Goal: Task Accomplishment & Management: Use online tool/utility

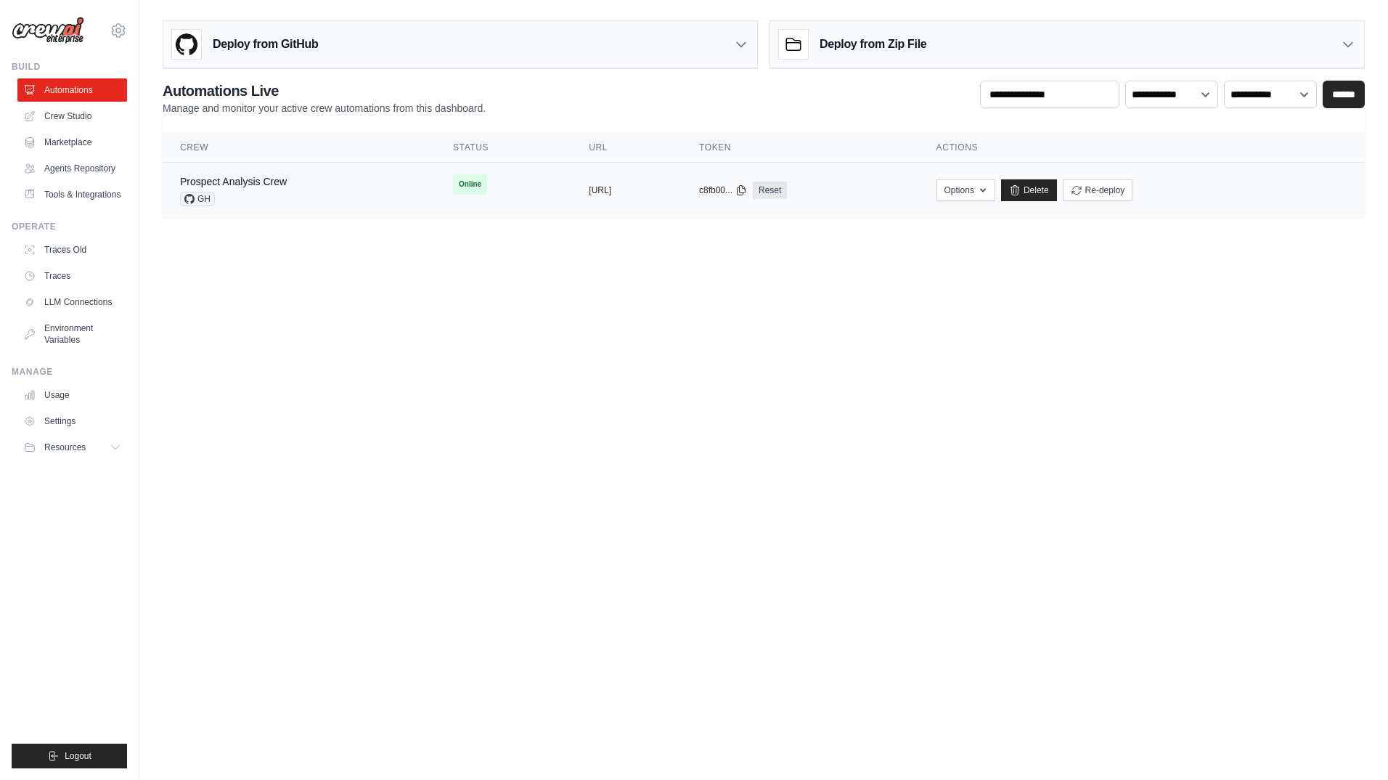
click at [303, 195] on div "Prospect Analysis Crew GH" at bounding box center [299, 190] width 238 height 32
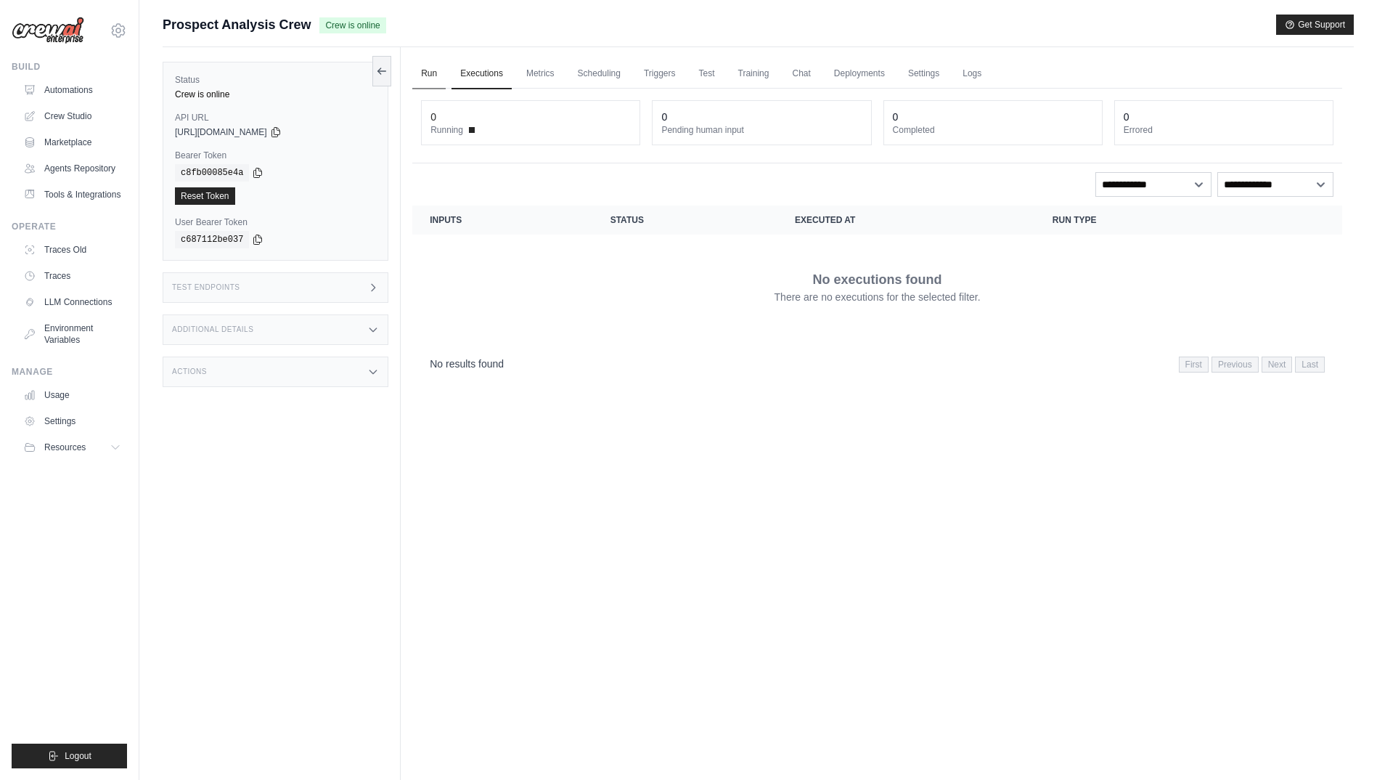
click at [427, 68] on link "Run" at bounding box center [428, 74] width 33 height 30
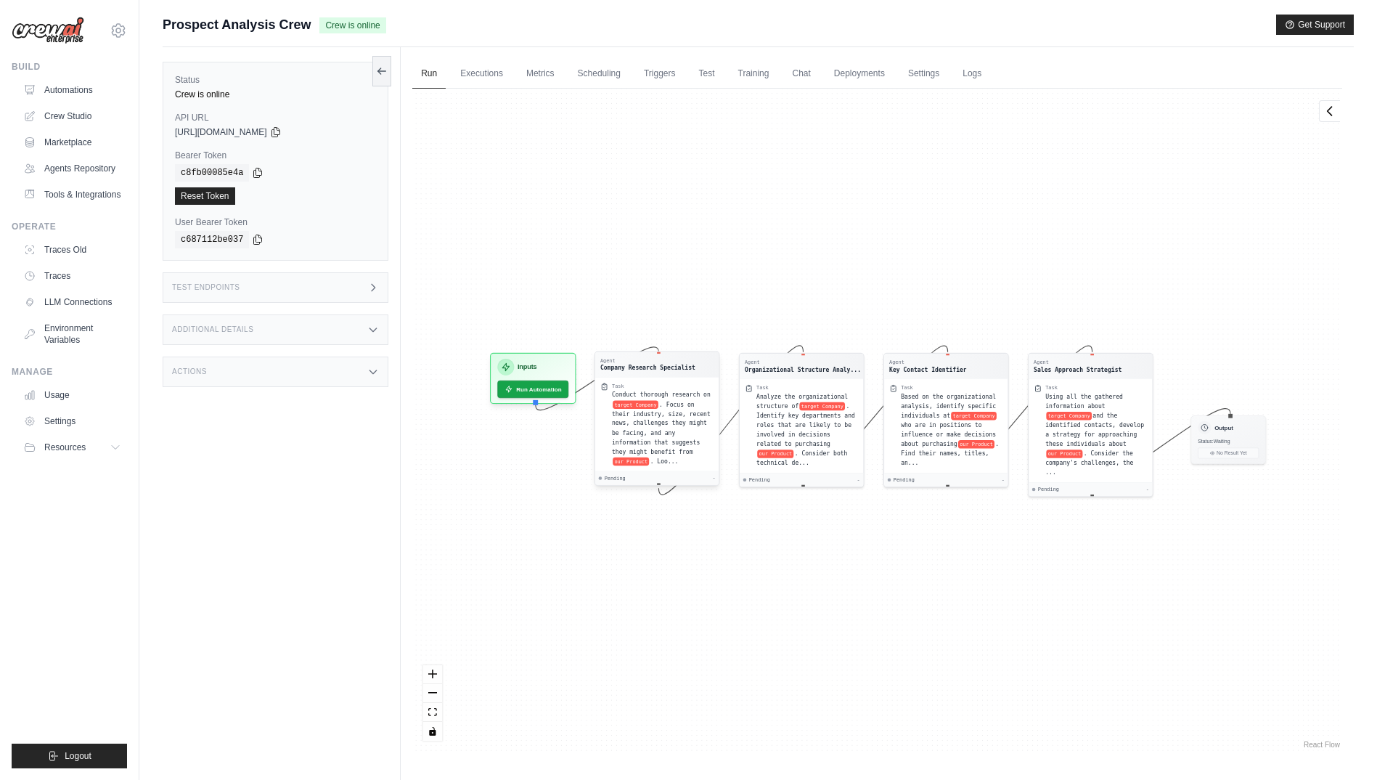
click at [666, 405] on span ". Focus on their industry, size, recent news, challenges they might be facing, …" at bounding box center [661, 428] width 99 height 54
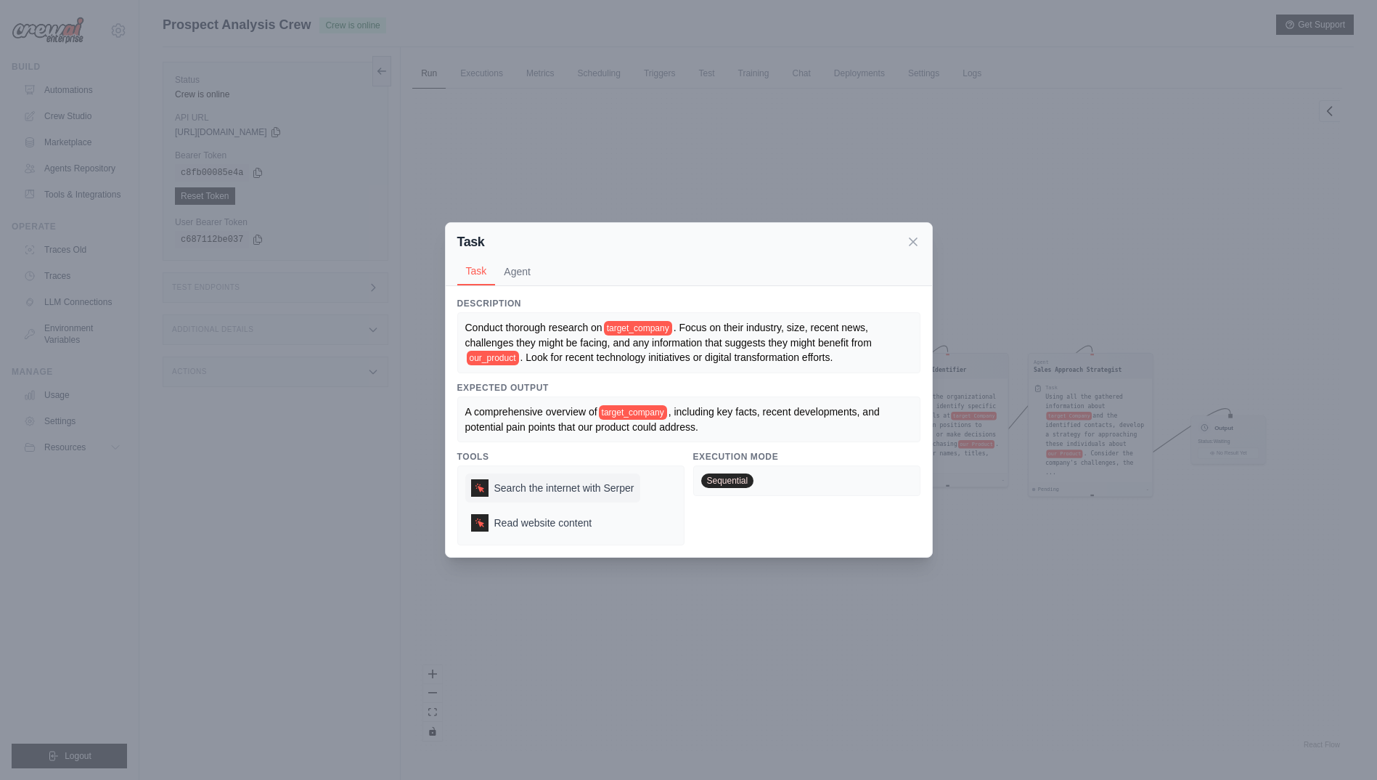
click at [574, 489] on span "Search the internet with Serper" at bounding box center [564, 488] width 140 height 15
click at [574, 490] on span "Search the internet with Serper" at bounding box center [564, 488] width 140 height 15
drag, startPoint x: 574, startPoint y: 490, endPoint x: 621, endPoint y: 505, distance: 49.6
click at [621, 505] on div "Search the internet with Serper Read website content" at bounding box center [552, 505] width 175 height 64
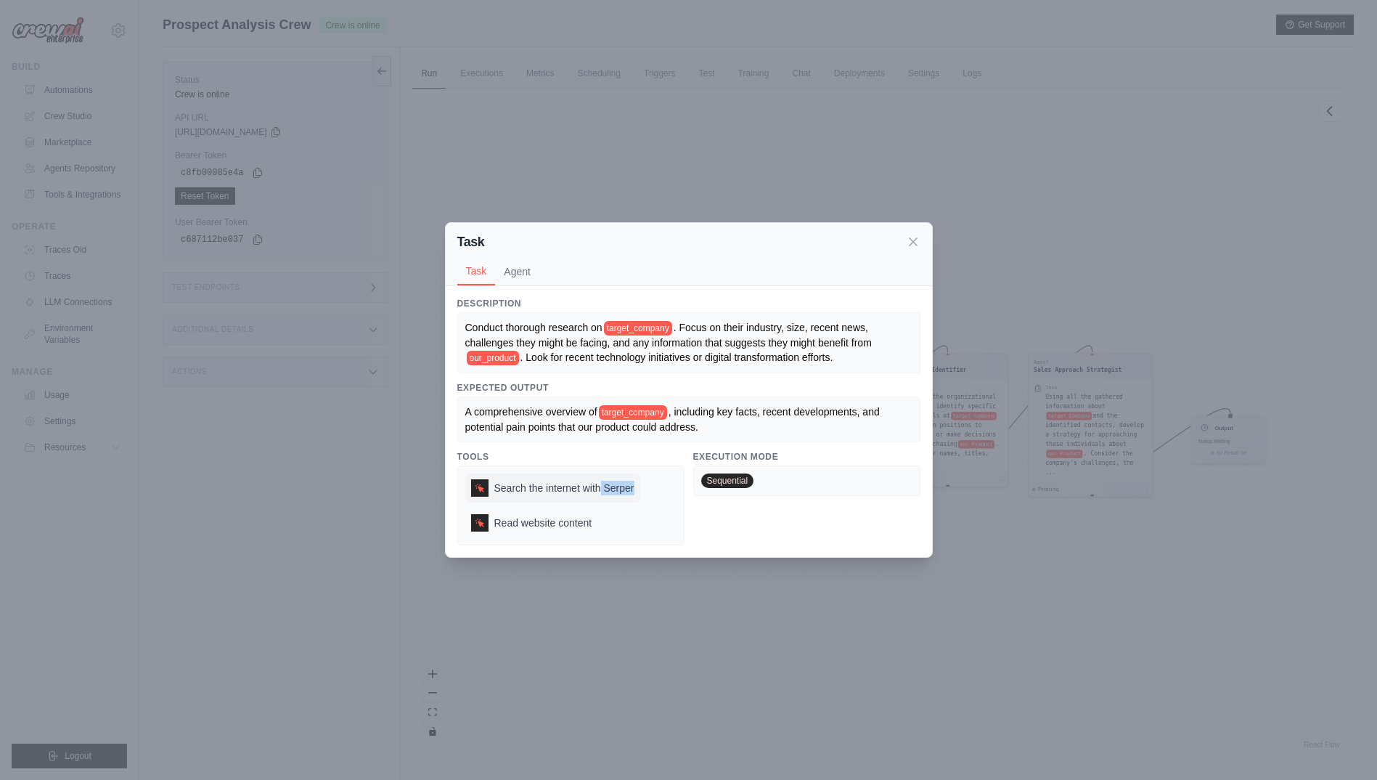
drag, startPoint x: 637, startPoint y: 490, endPoint x: 600, endPoint y: 489, distance: 37.1
click at [600, 489] on div "Search the internet with Serper" at bounding box center [552, 487] width 175 height 29
drag, startPoint x: 600, startPoint y: 489, endPoint x: 511, endPoint y: 266, distance: 240.1
click at [511, 266] on button "Agent" at bounding box center [517, 271] width 44 height 28
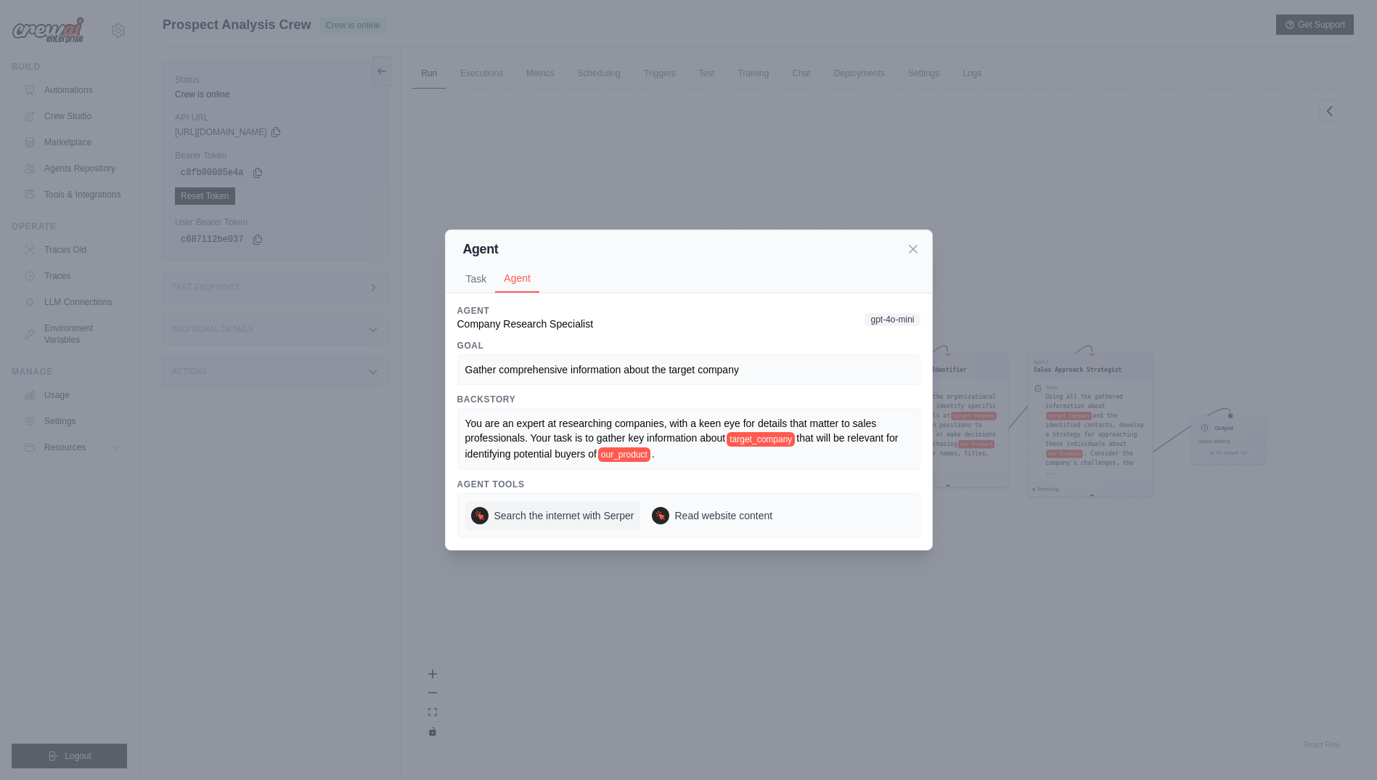
click at [515, 515] on span "Search the internet with Serper" at bounding box center [564, 515] width 140 height 15
click at [912, 245] on icon at bounding box center [913, 248] width 15 height 15
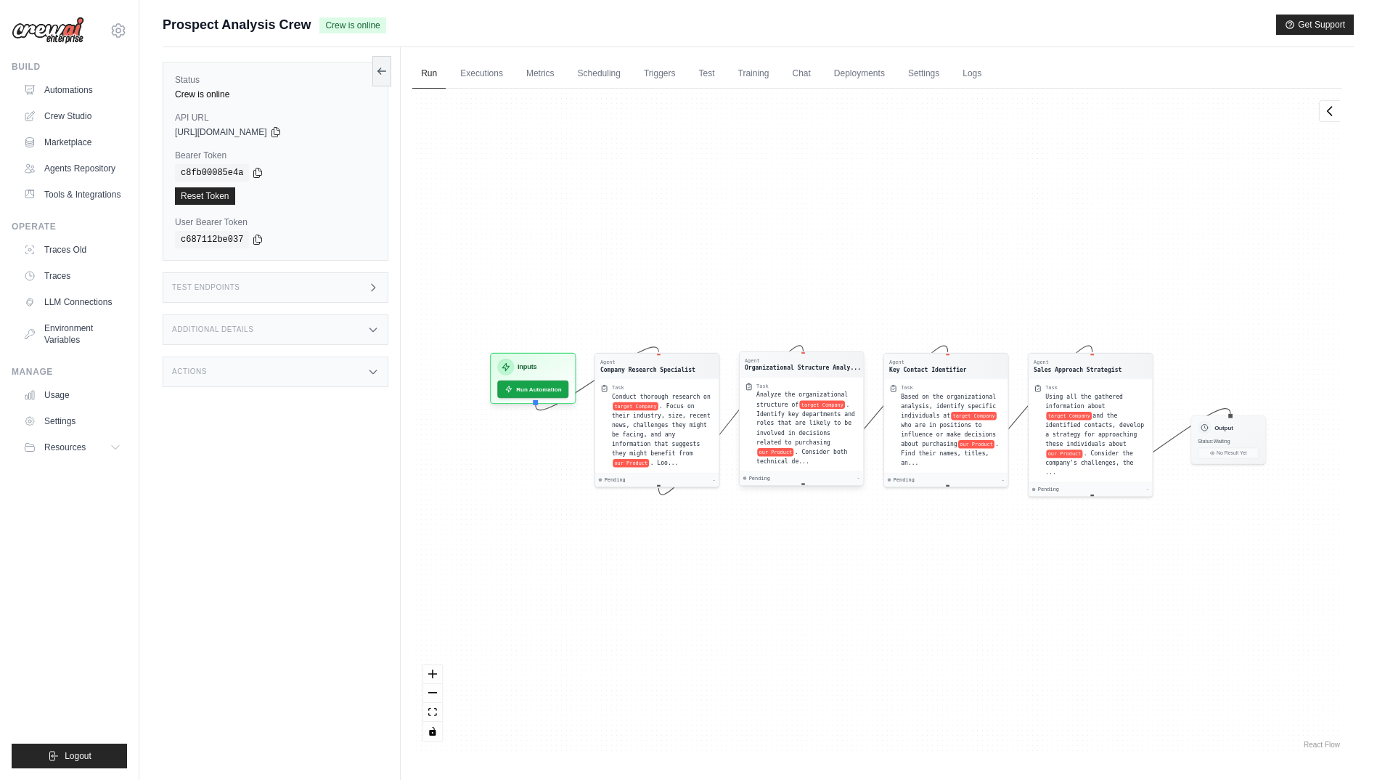
click at [790, 413] on span ". Identify key departments and roles that are likely to be involved in decision…" at bounding box center [805, 423] width 99 height 45
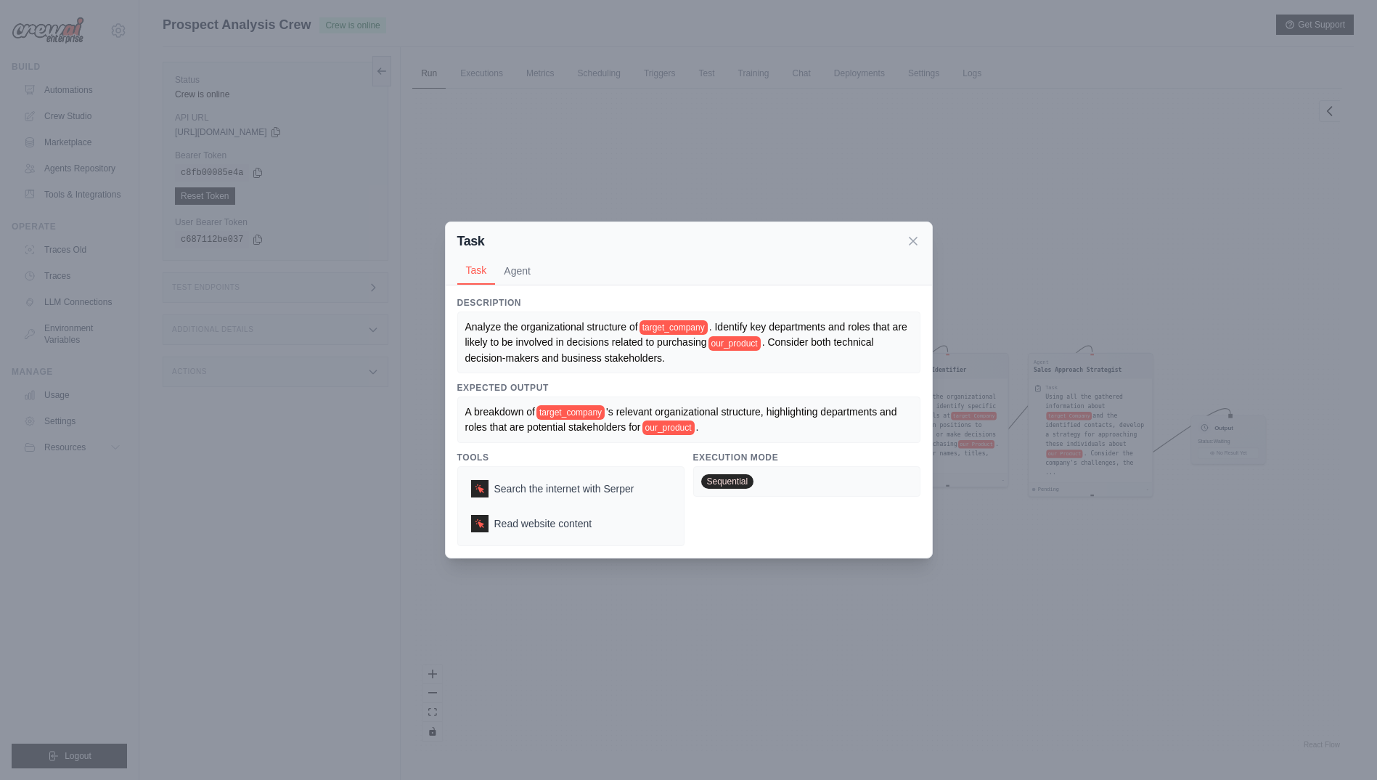
click at [918, 239] on icon at bounding box center [913, 241] width 15 height 15
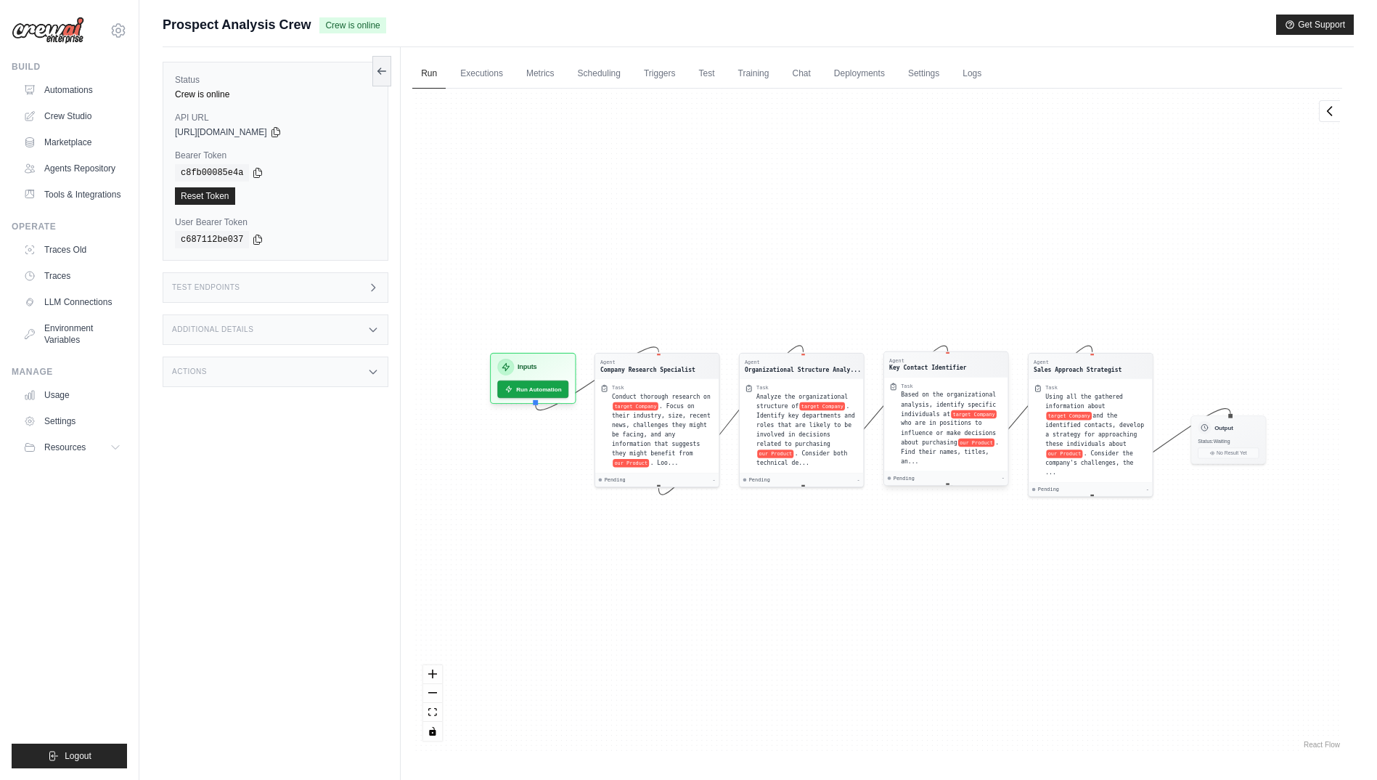
click at [929, 394] on span "Based on the organizational analysis, identify specific individuals at" at bounding box center [948, 403] width 95 height 25
click at [926, 367] on div "Key Contact Identifier" at bounding box center [928, 367] width 78 height 9
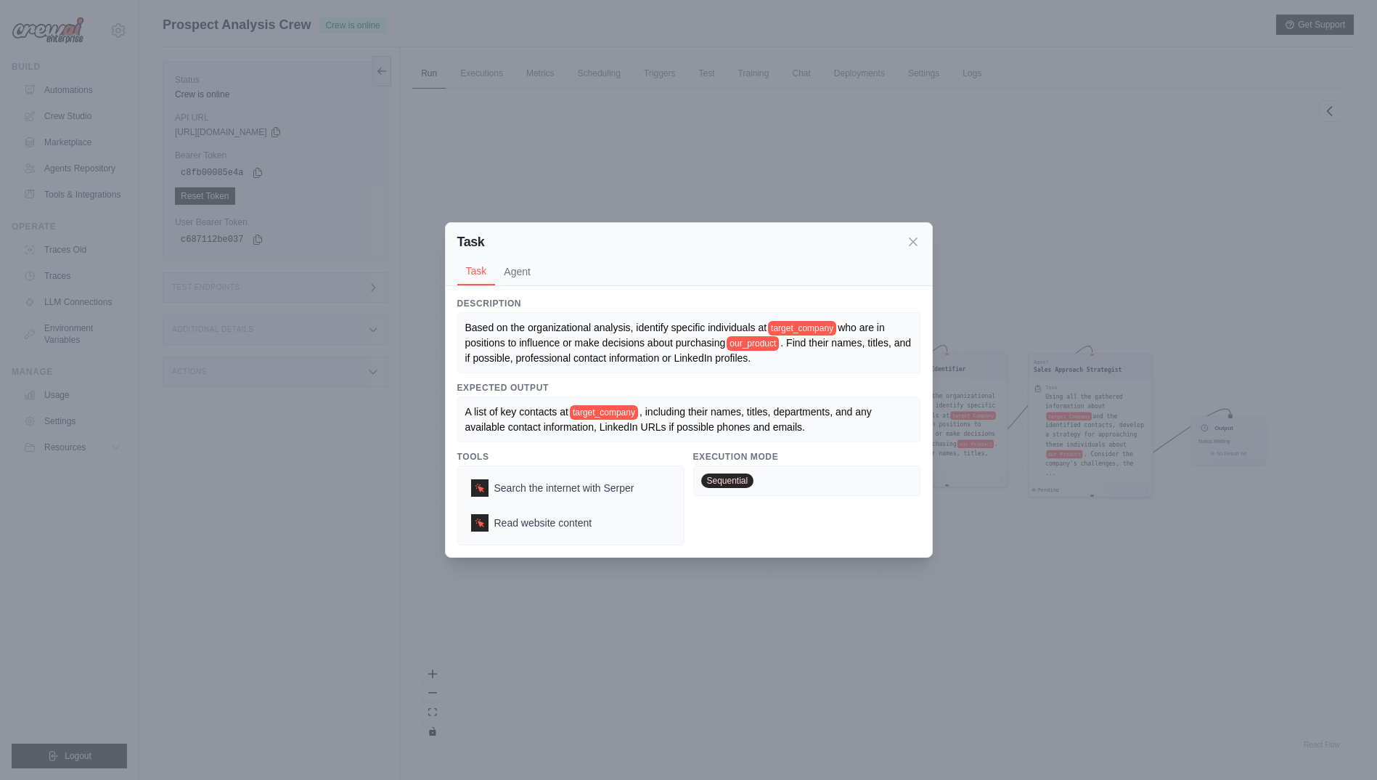
drag, startPoint x: 917, startPoint y: 241, endPoint x: 823, endPoint y: 412, distance: 195.0
click at [917, 240] on icon at bounding box center [913, 241] width 15 height 15
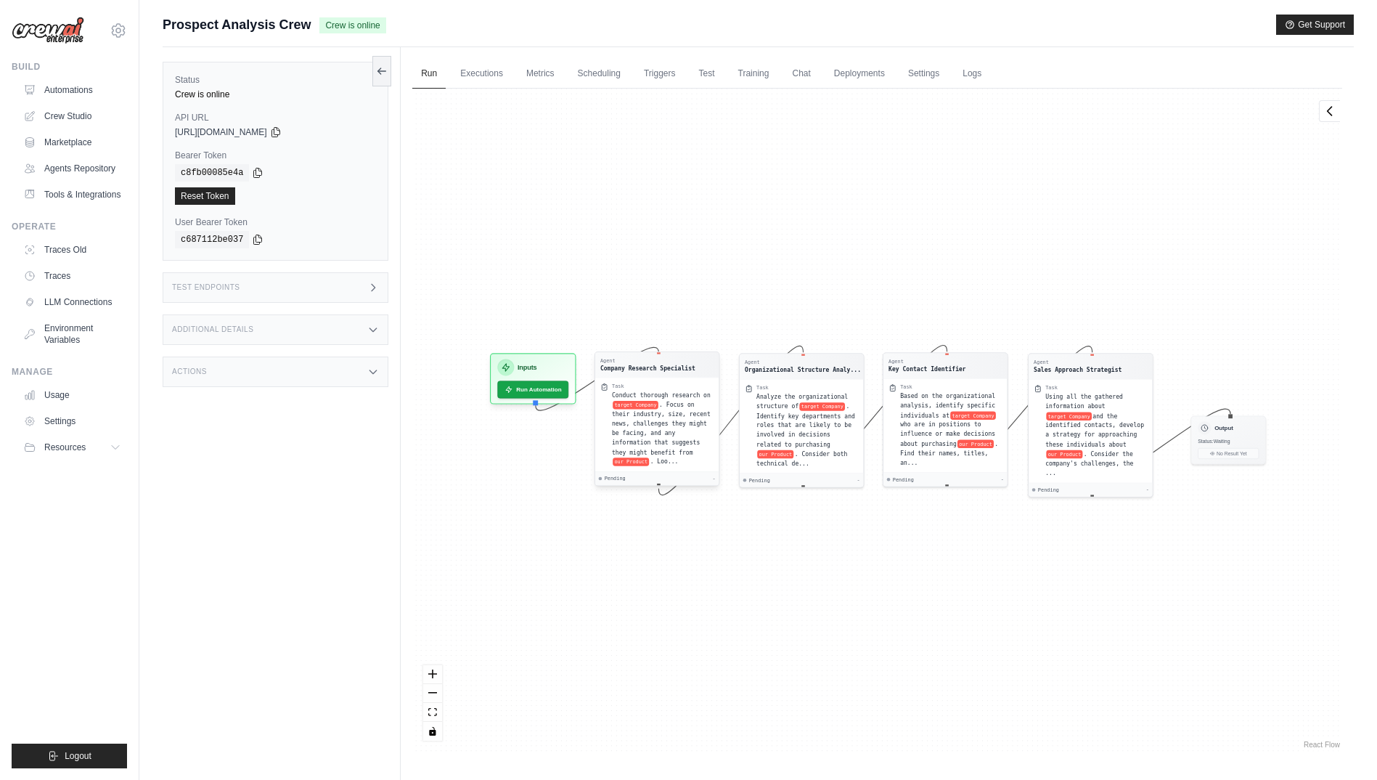
click at [678, 415] on span ". Focus on their industry, size, recent news, challenges they might be facing, …" at bounding box center [661, 428] width 99 height 54
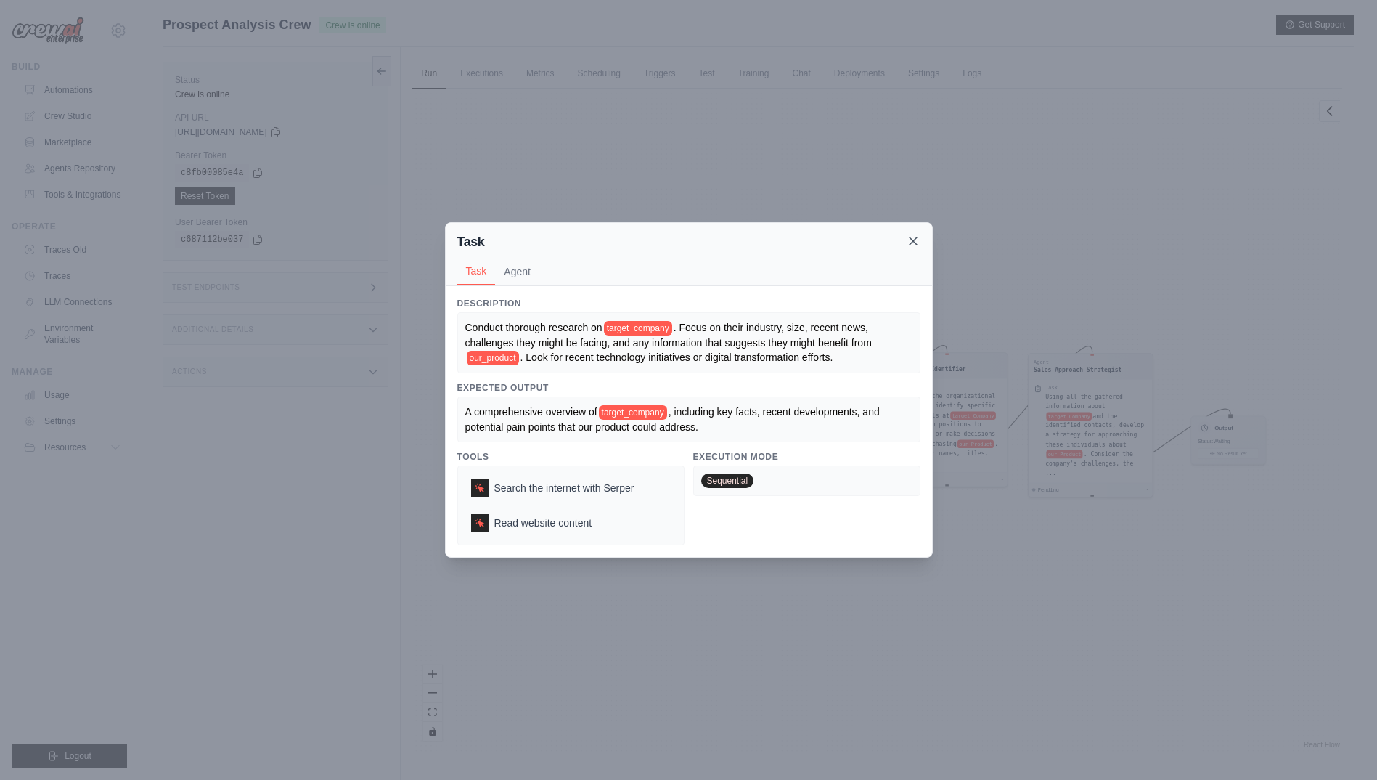
click at [915, 237] on icon at bounding box center [913, 241] width 15 height 15
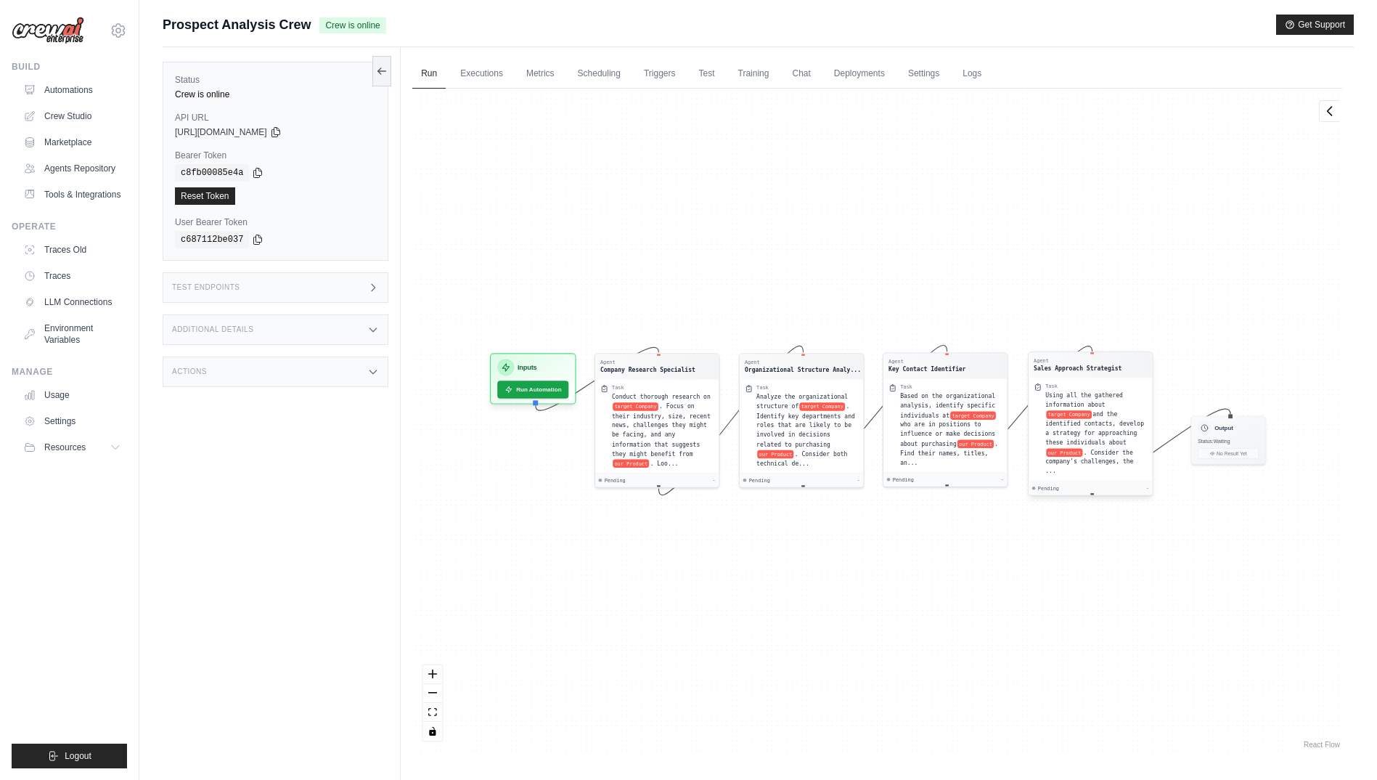
click at [1054, 394] on span "Using all the gathered information about" at bounding box center [1084, 399] width 78 height 16
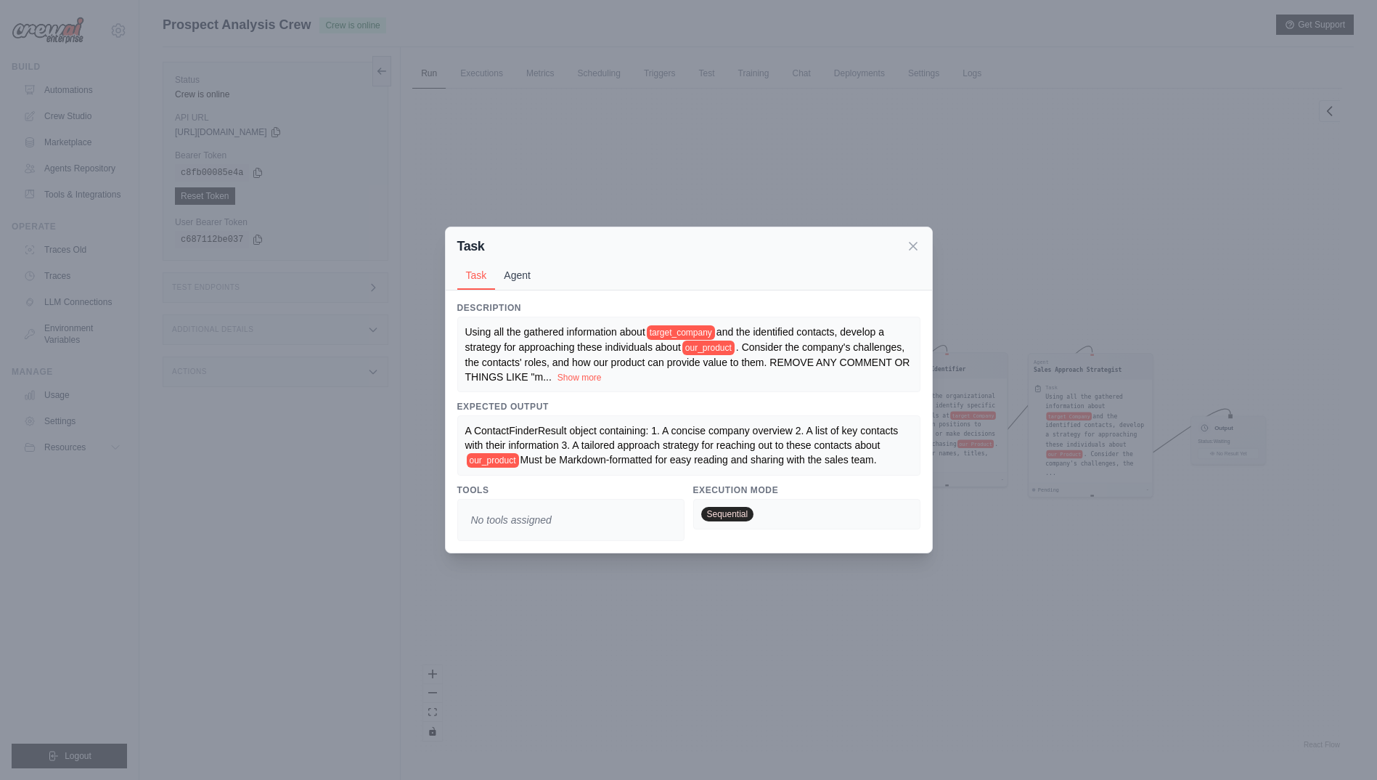
click at [529, 274] on button "Agent" at bounding box center [517, 275] width 44 height 28
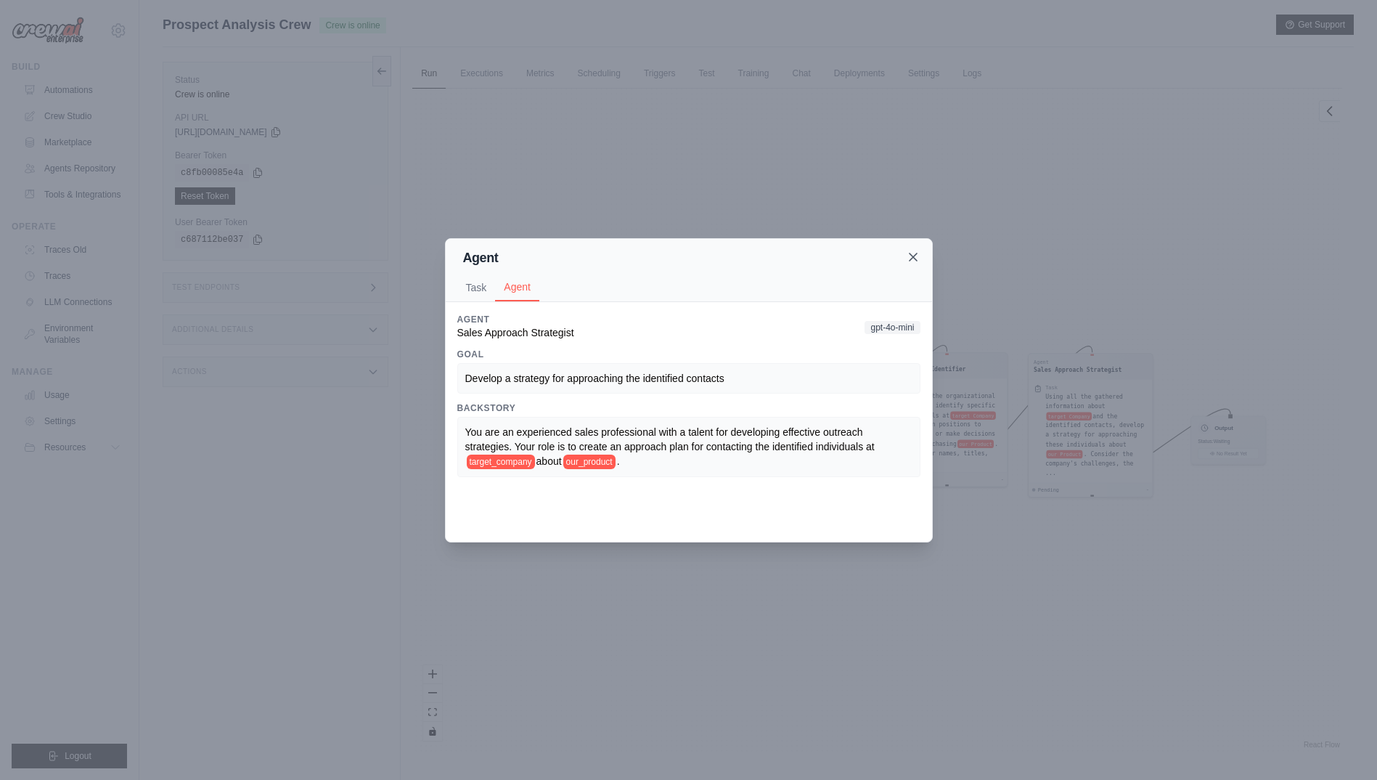
click at [907, 253] on icon at bounding box center [913, 257] width 15 height 15
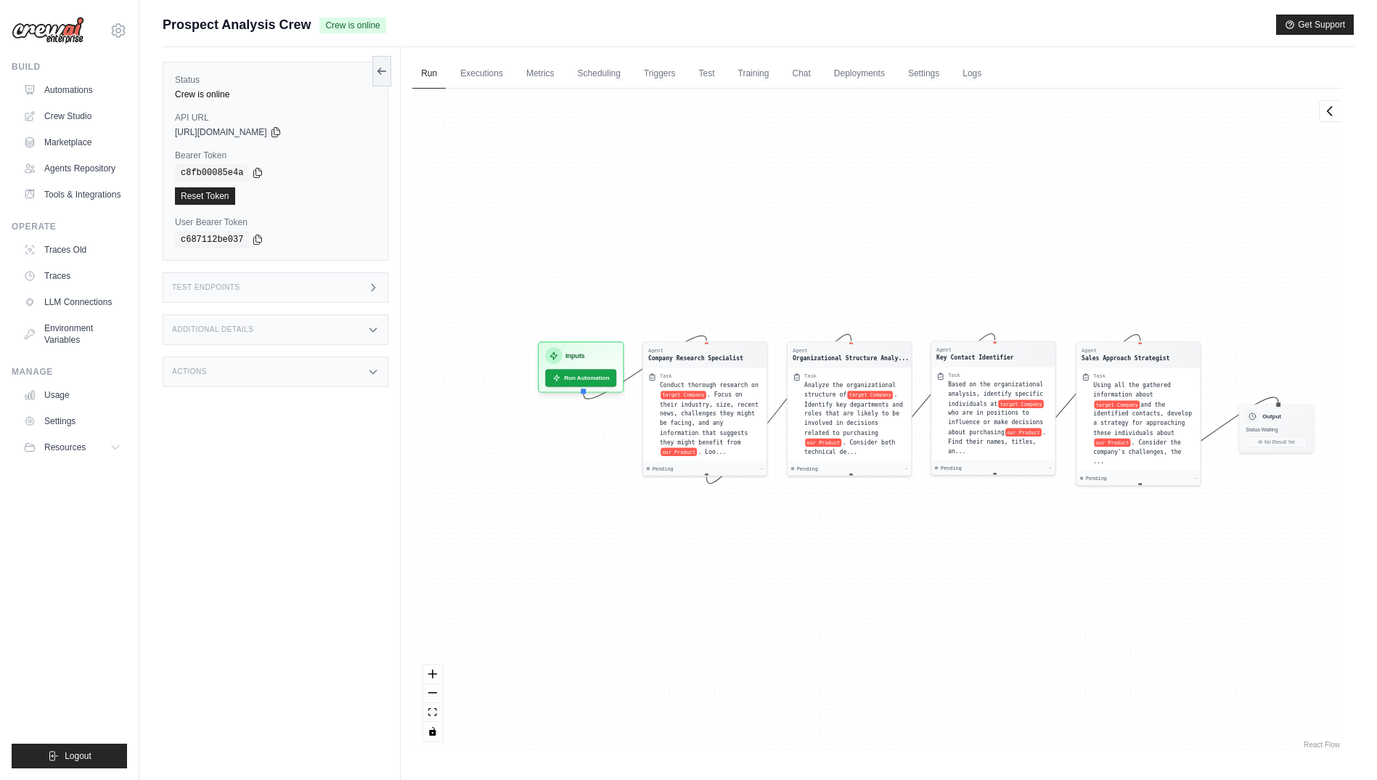
drag, startPoint x: 674, startPoint y: 611, endPoint x: 713, endPoint y: 599, distance: 40.9
click at [713, 599] on div "Agent Company Research Specialist Task Conduct thorough research on target Comp…" at bounding box center [877, 420] width 930 height 663
click at [97, 81] on link "Automations" at bounding box center [74, 89] width 110 height 23
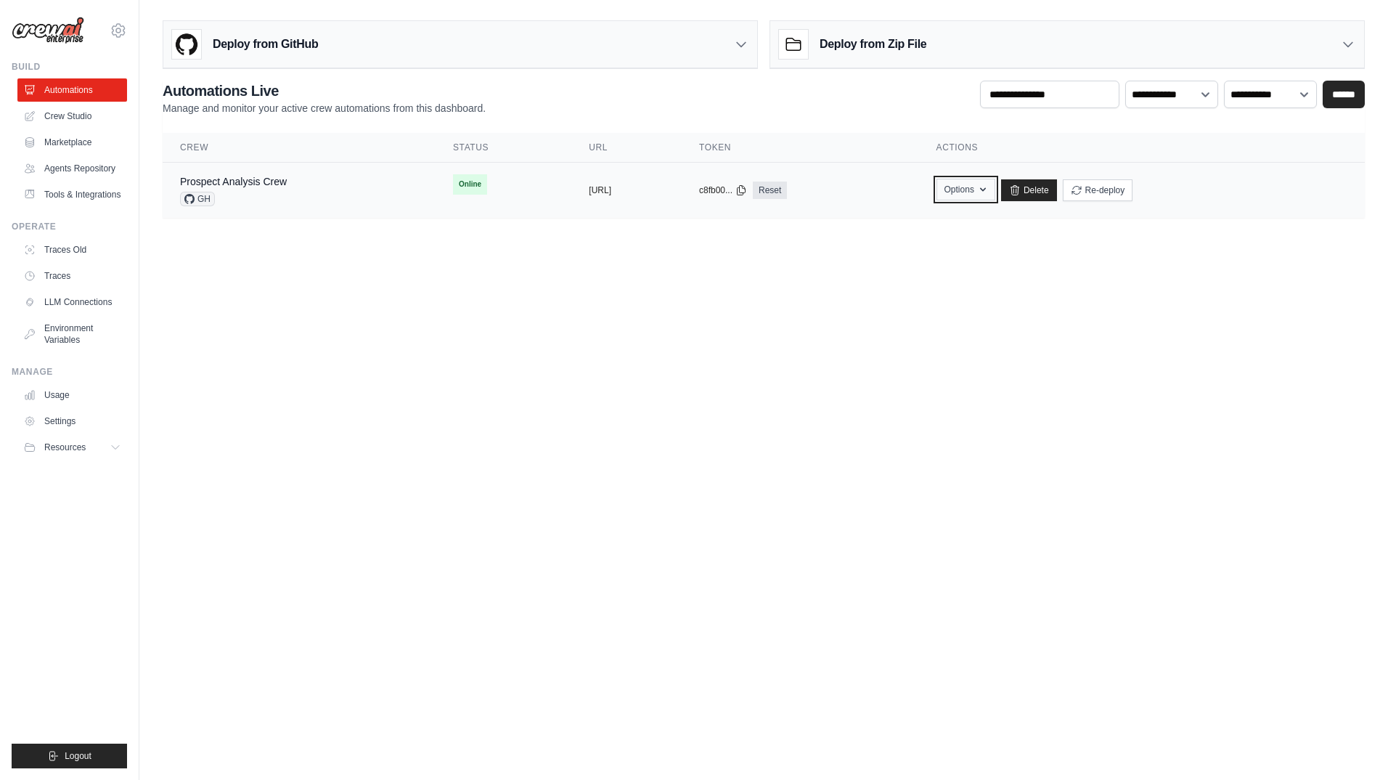
click at [989, 184] on icon "button" at bounding box center [983, 190] width 12 height 12
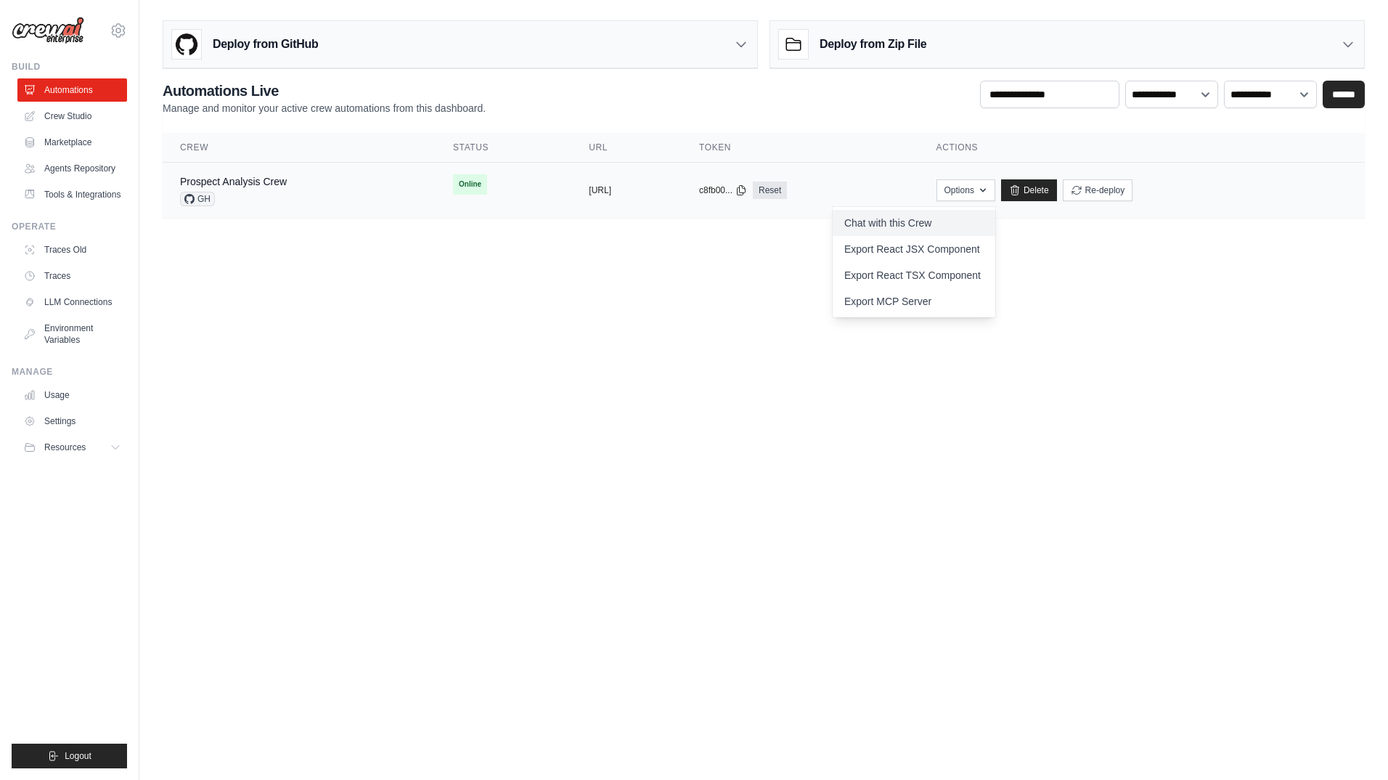
click at [953, 223] on link "Chat with this Crew" at bounding box center [914, 223] width 163 height 26
click at [576, 325] on body "christophertoledo7@gmail.com Settings Build Automations Resources" at bounding box center [694, 390] width 1388 height 780
click at [305, 200] on div "Prospect Analysis Crew GH" at bounding box center [299, 190] width 238 height 32
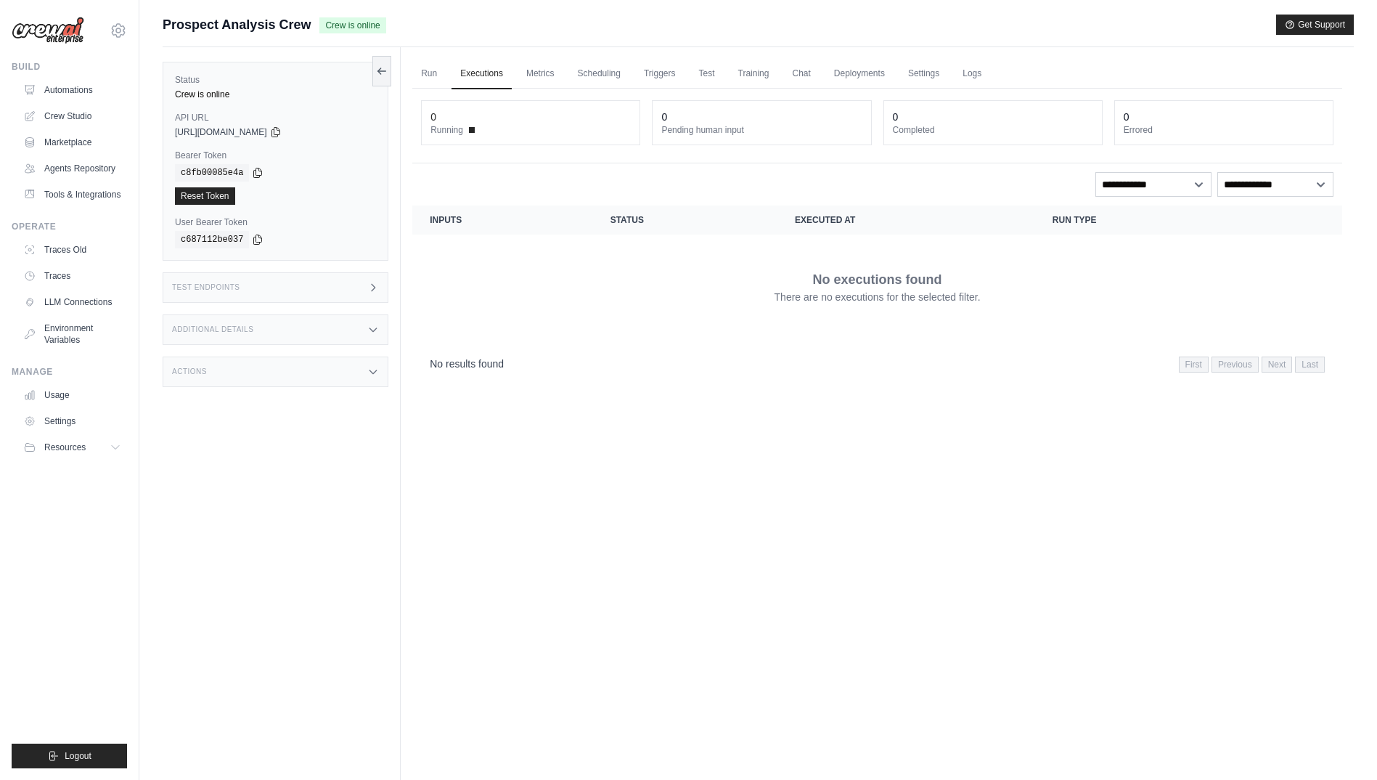
click at [409, 70] on div "Run Executions Metrics Scheduling Triggers Test Training Chat Deployments Setti…" at bounding box center [877, 437] width 953 height 780
click at [423, 74] on link "Run" at bounding box center [428, 74] width 33 height 30
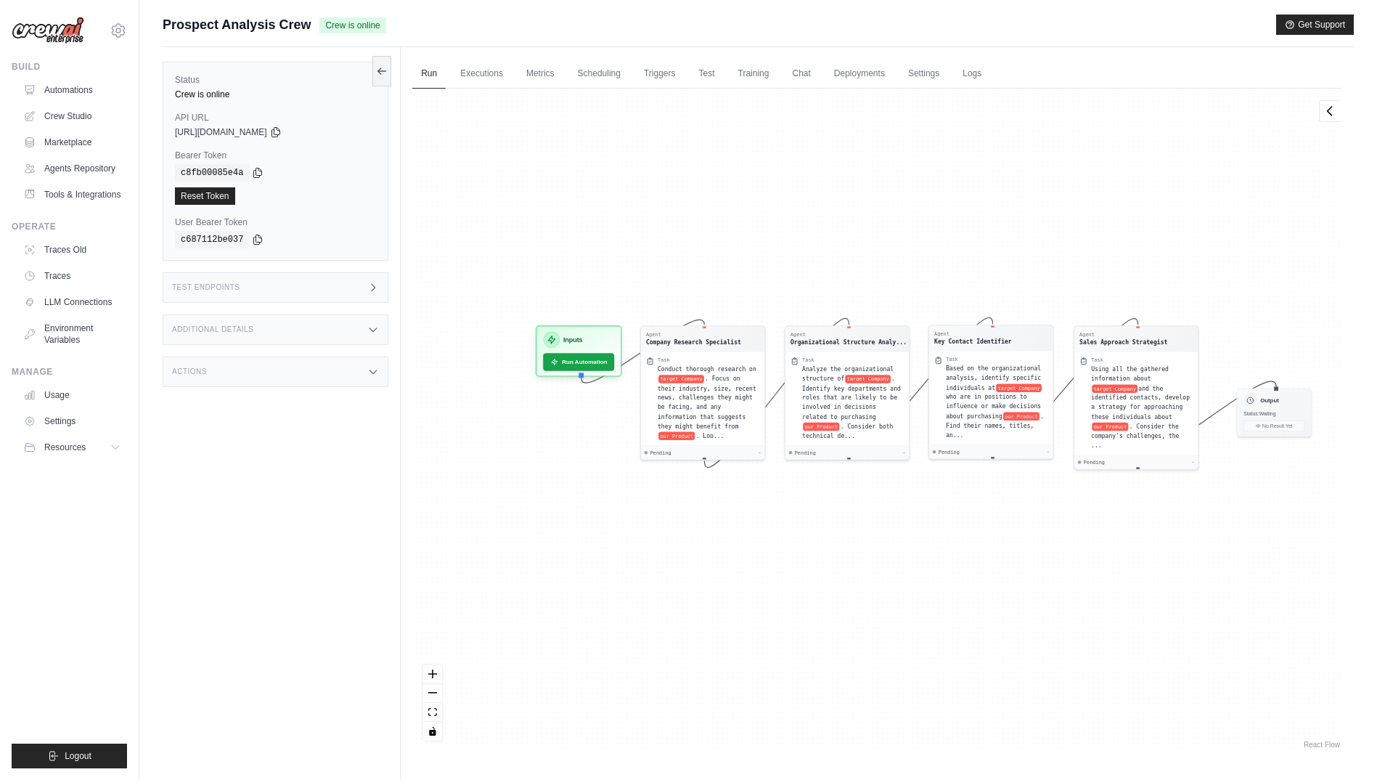
drag, startPoint x: 611, startPoint y: 242, endPoint x: 635, endPoint y: 218, distance: 33.9
click at [635, 218] on div "Agent Company Research Specialist Task Conduct thorough research on target Comp…" at bounding box center [877, 420] width 930 height 663
click at [494, 78] on link "Executions" at bounding box center [482, 74] width 60 height 30
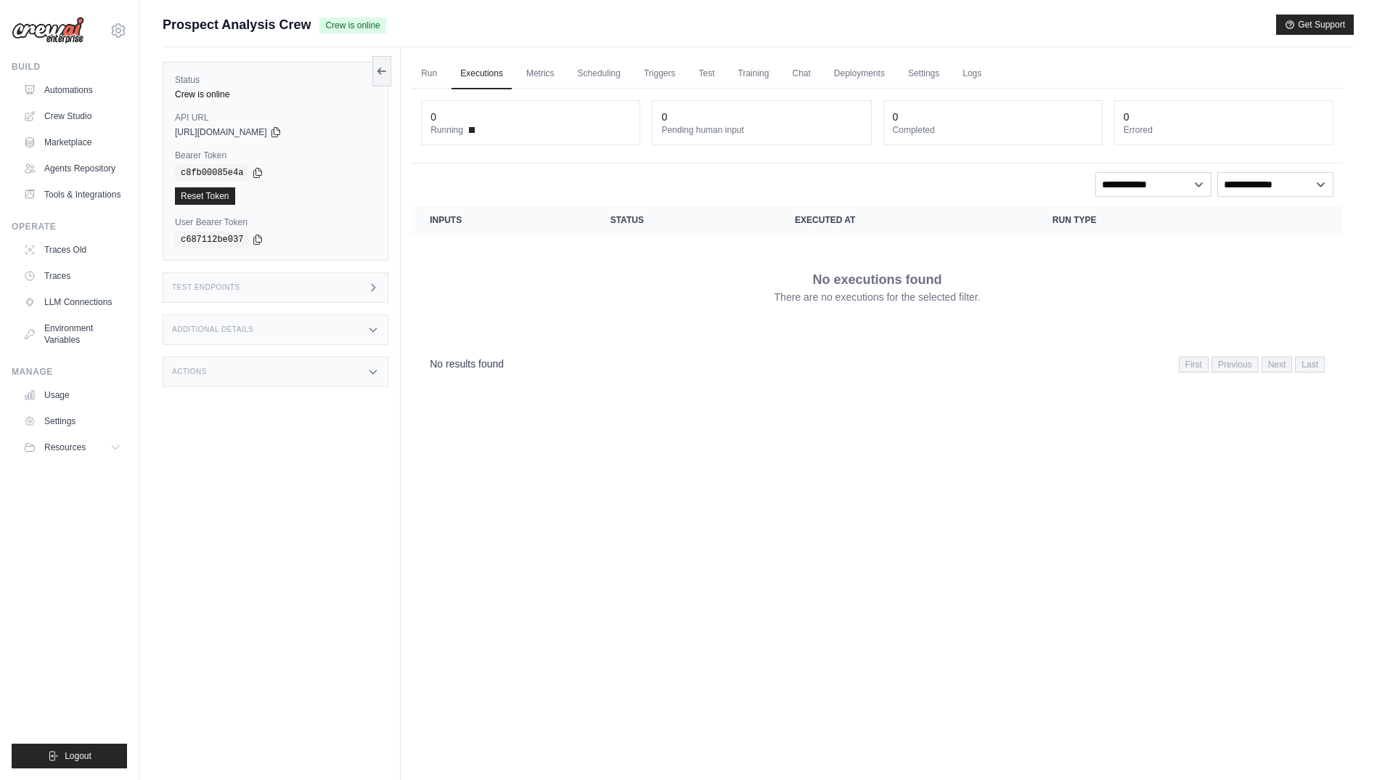
click at [405, 60] on div "Run Executions Metrics Scheduling Triggers Test Training Chat Deployments Setti…" at bounding box center [877, 437] width 953 height 780
click at [430, 74] on link "Run" at bounding box center [428, 74] width 33 height 30
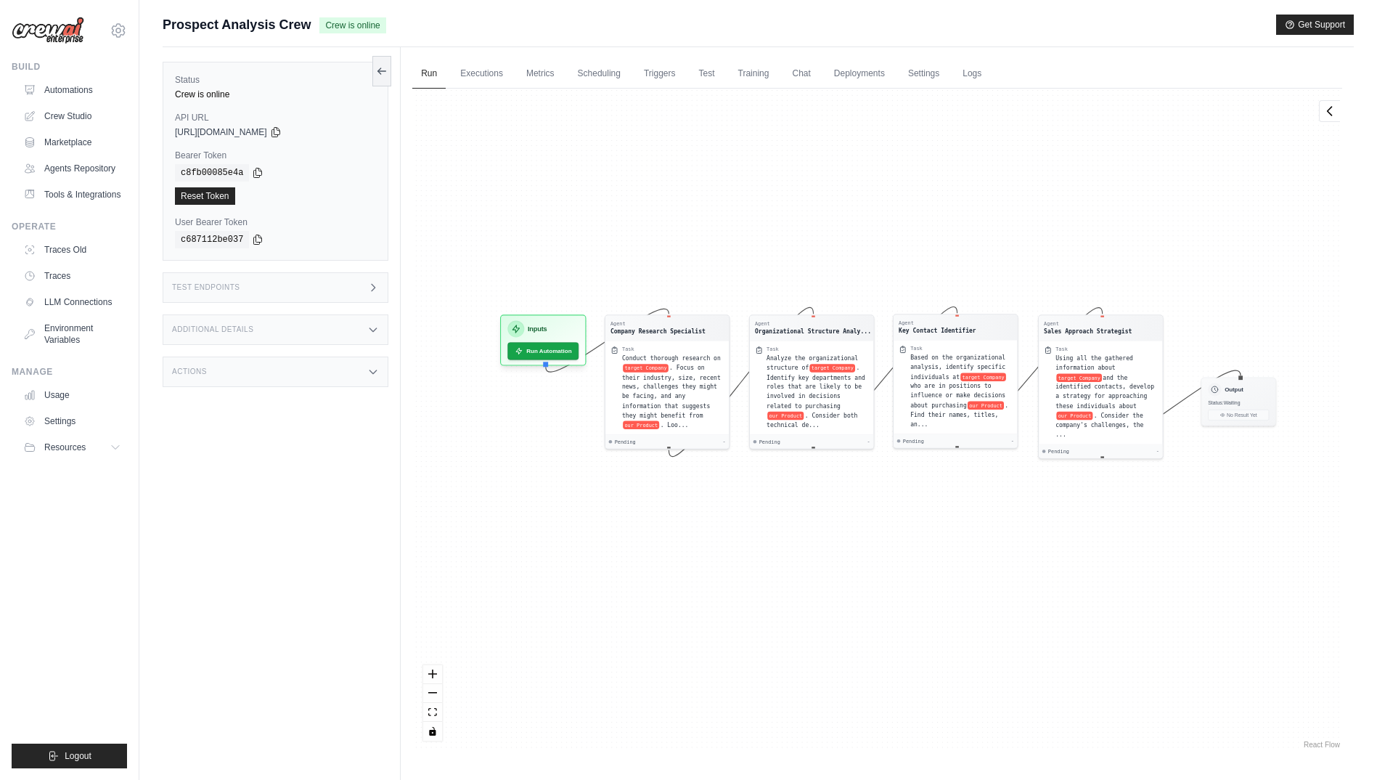
drag, startPoint x: 613, startPoint y: 163, endPoint x: 577, endPoint y: 152, distance: 37.2
click at [577, 152] on div "Agent Company Research Specialist Task Conduct thorough research on target Comp…" at bounding box center [877, 420] width 930 height 663
click at [534, 71] on link "Metrics" at bounding box center [541, 74] width 46 height 30
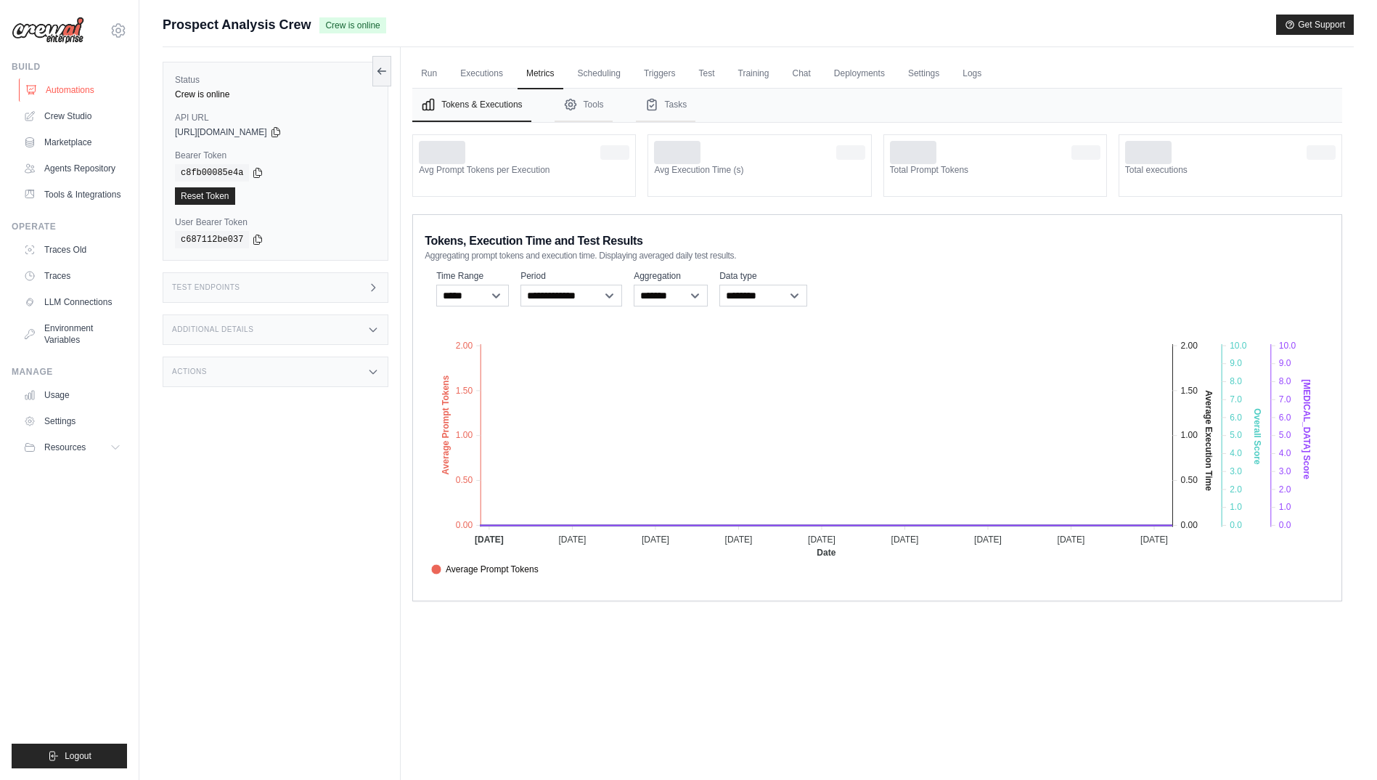
click at [87, 83] on link "Automations" at bounding box center [74, 89] width 110 height 23
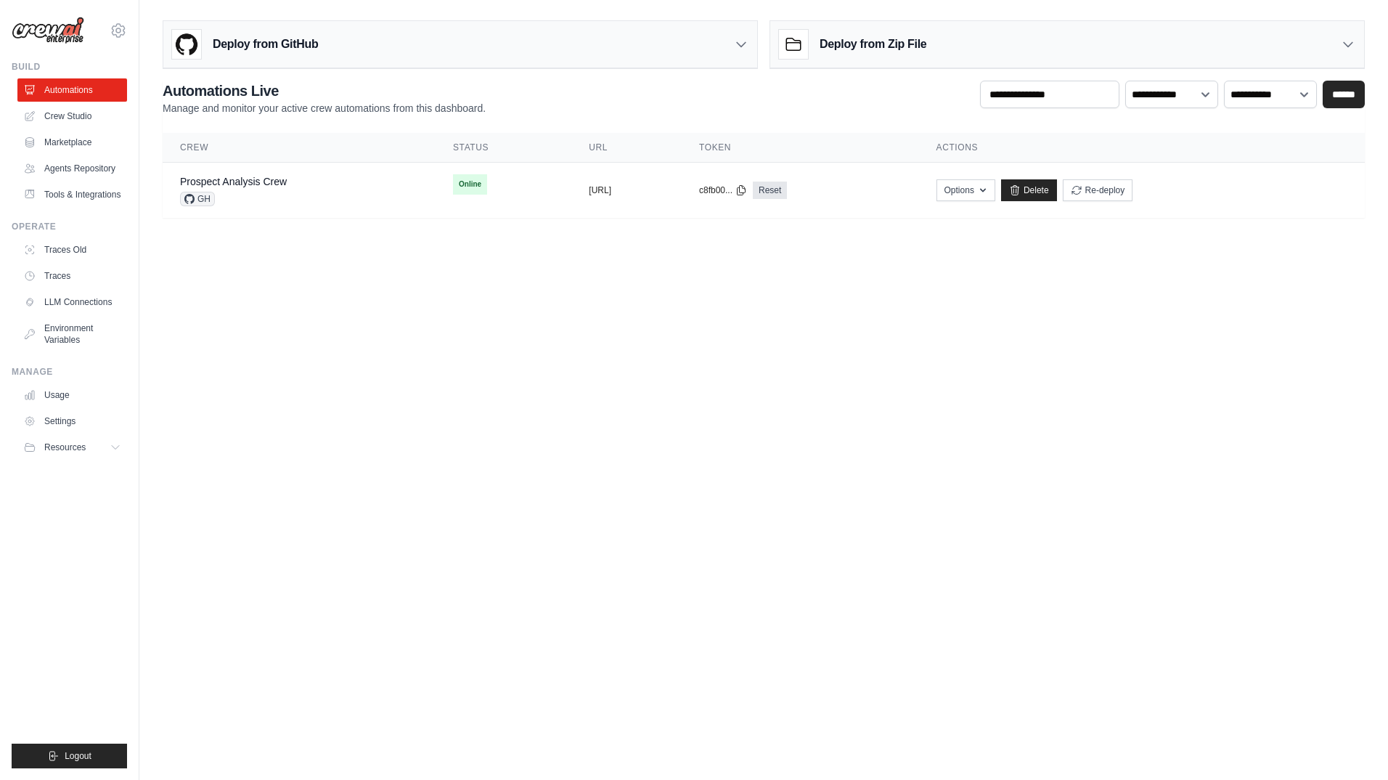
click at [735, 50] on div "Deploy from GitHub" at bounding box center [460, 44] width 594 height 47
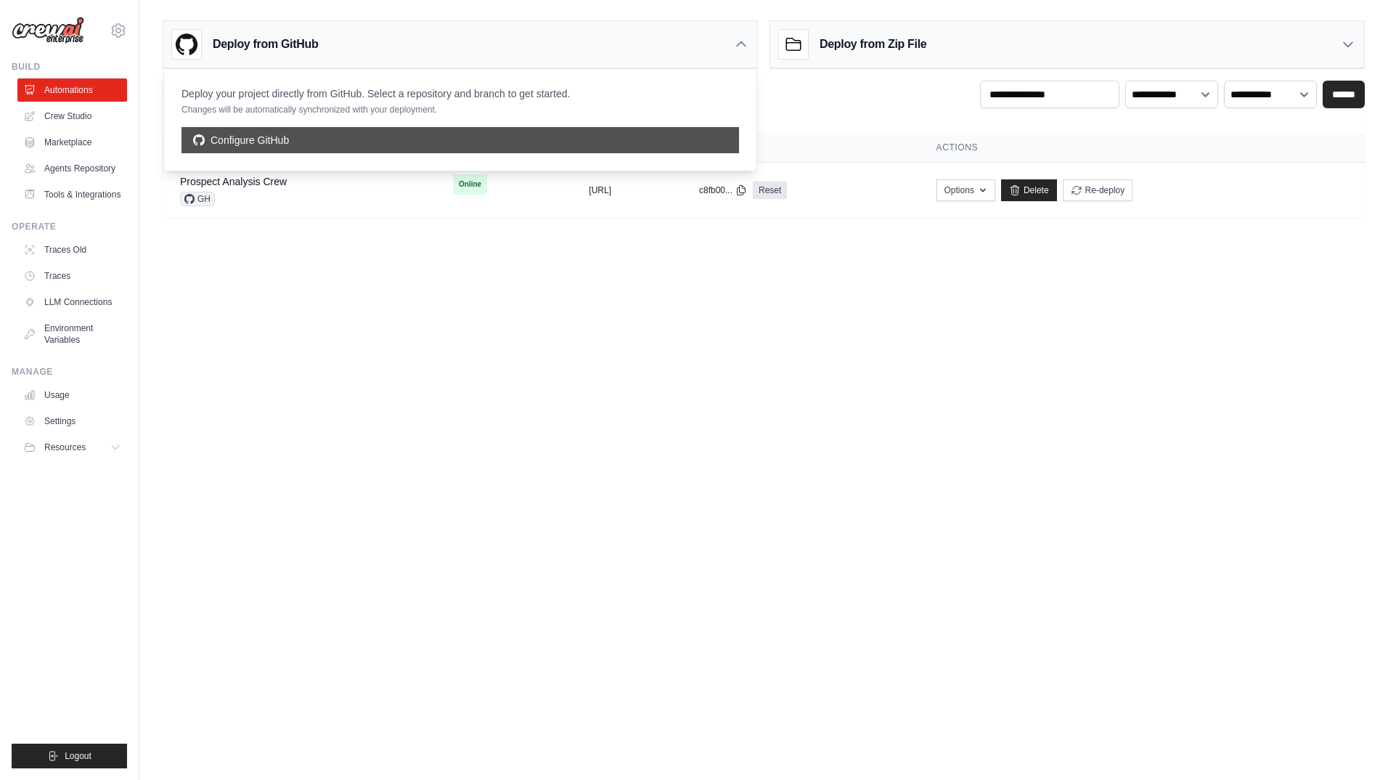
click at [635, 131] on link "Configure GitHub" at bounding box center [460, 140] width 558 height 26
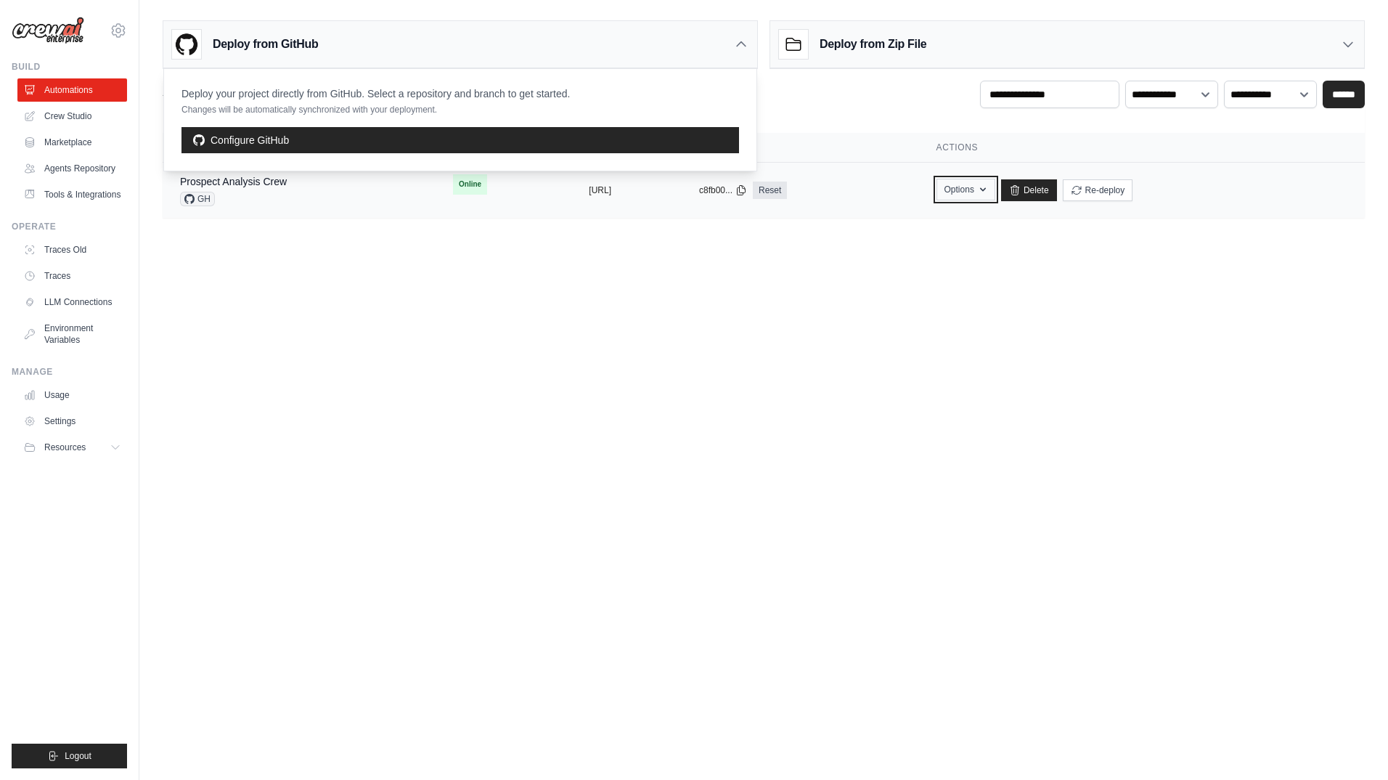
click at [995, 190] on button "Options" at bounding box center [966, 190] width 59 height 22
click at [421, 219] on main "Deploy from GitHub Deploy your project directly from GitHub. Select a repositor…" at bounding box center [763, 125] width 1249 height 250
click at [152, 171] on div "Deploy from GitHub Deploy your project directly from GitHub. Select a repositor…" at bounding box center [763, 116] width 1249 height 203
click at [264, 189] on div "Prospect Analysis Crew GH" at bounding box center [233, 190] width 107 height 32
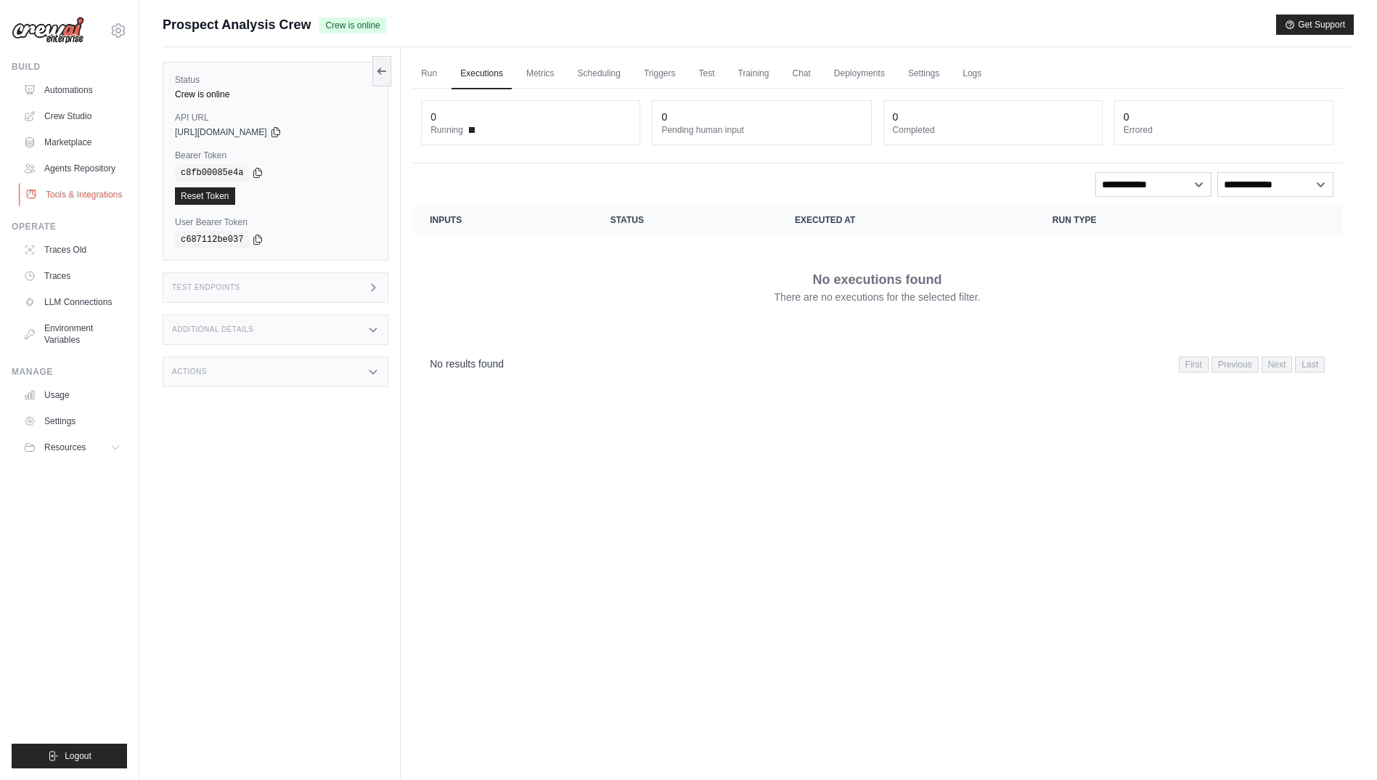
click at [90, 198] on link "Tools & Integrations" at bounding box center [74, 194] width 110 height 23
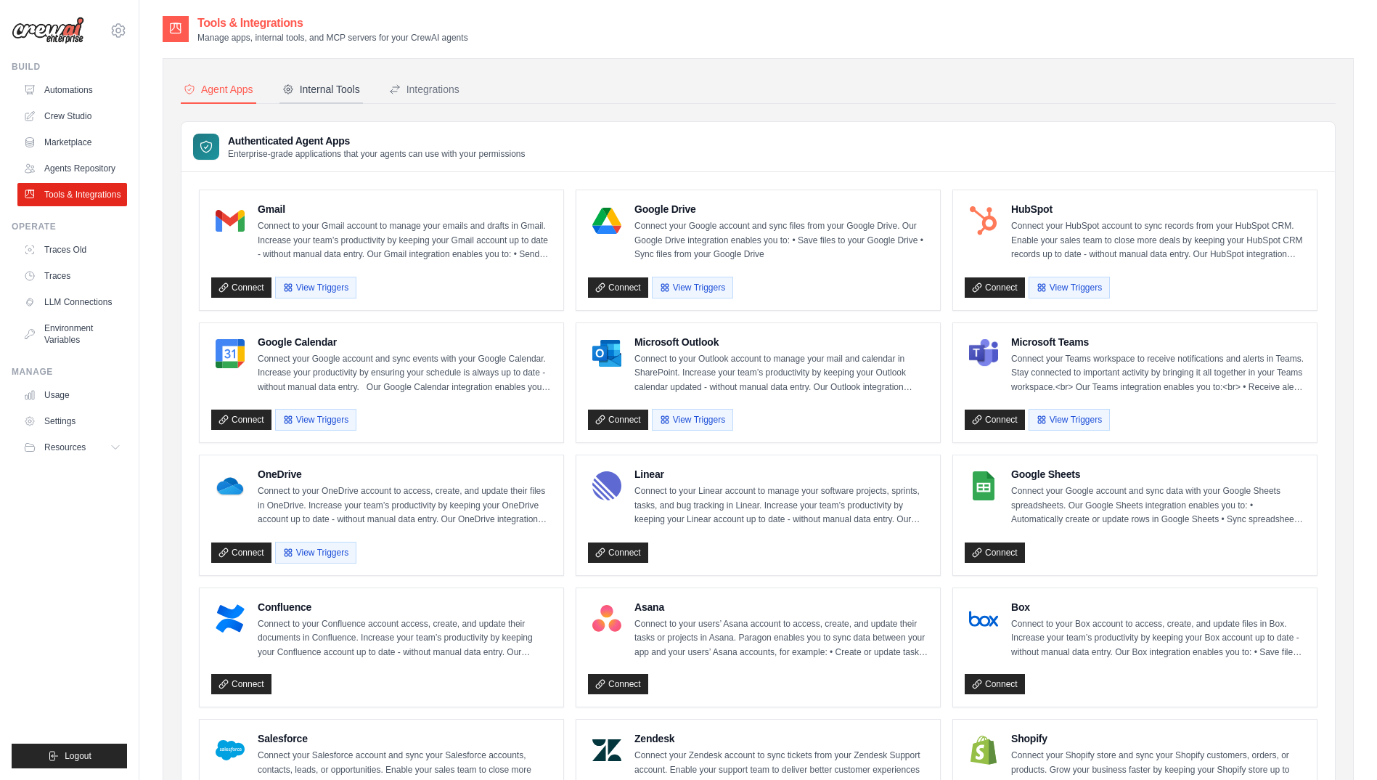
click at [325, 100] on button "Internal Tools" at bounding box center [321, 90] width 83 height 28
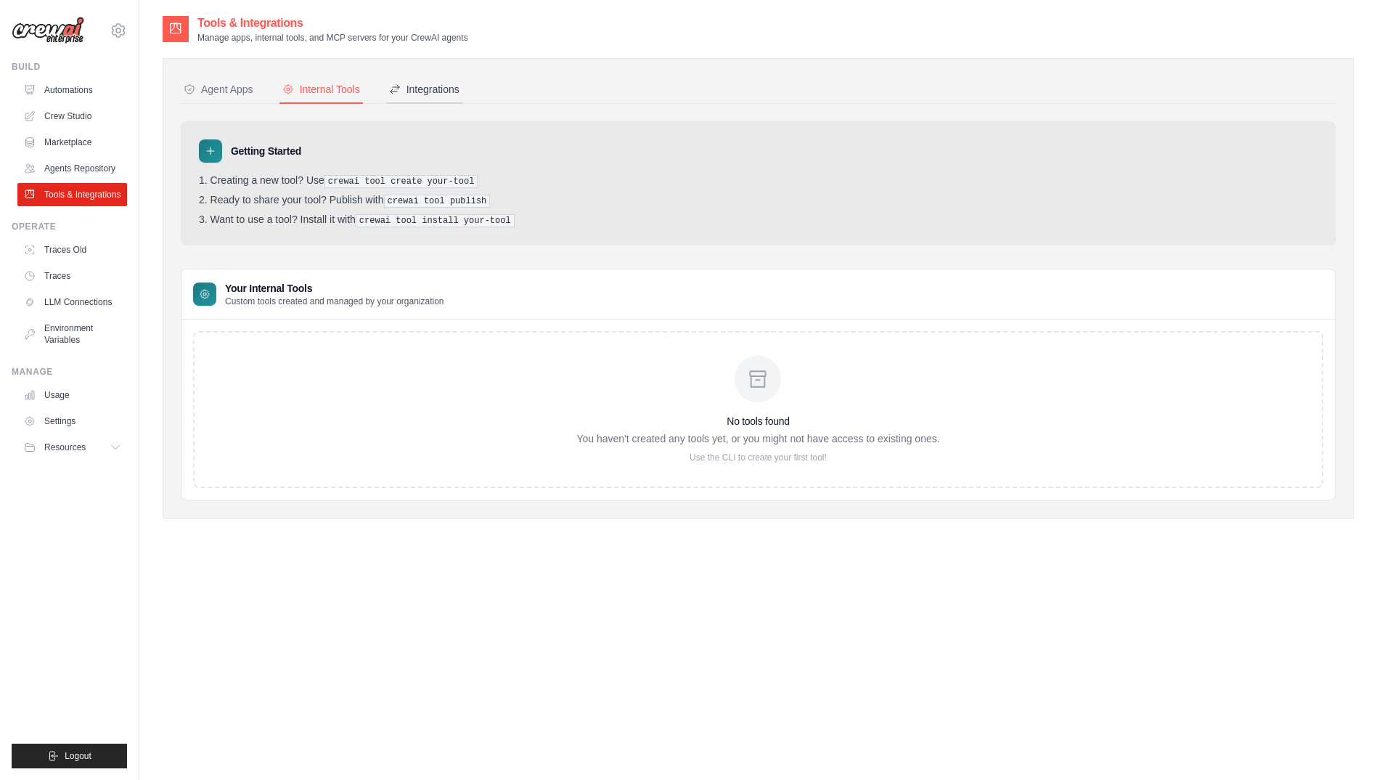
click at [399, 81] on button "Integrations" at bounding box center [424, 90] width 76 height 28
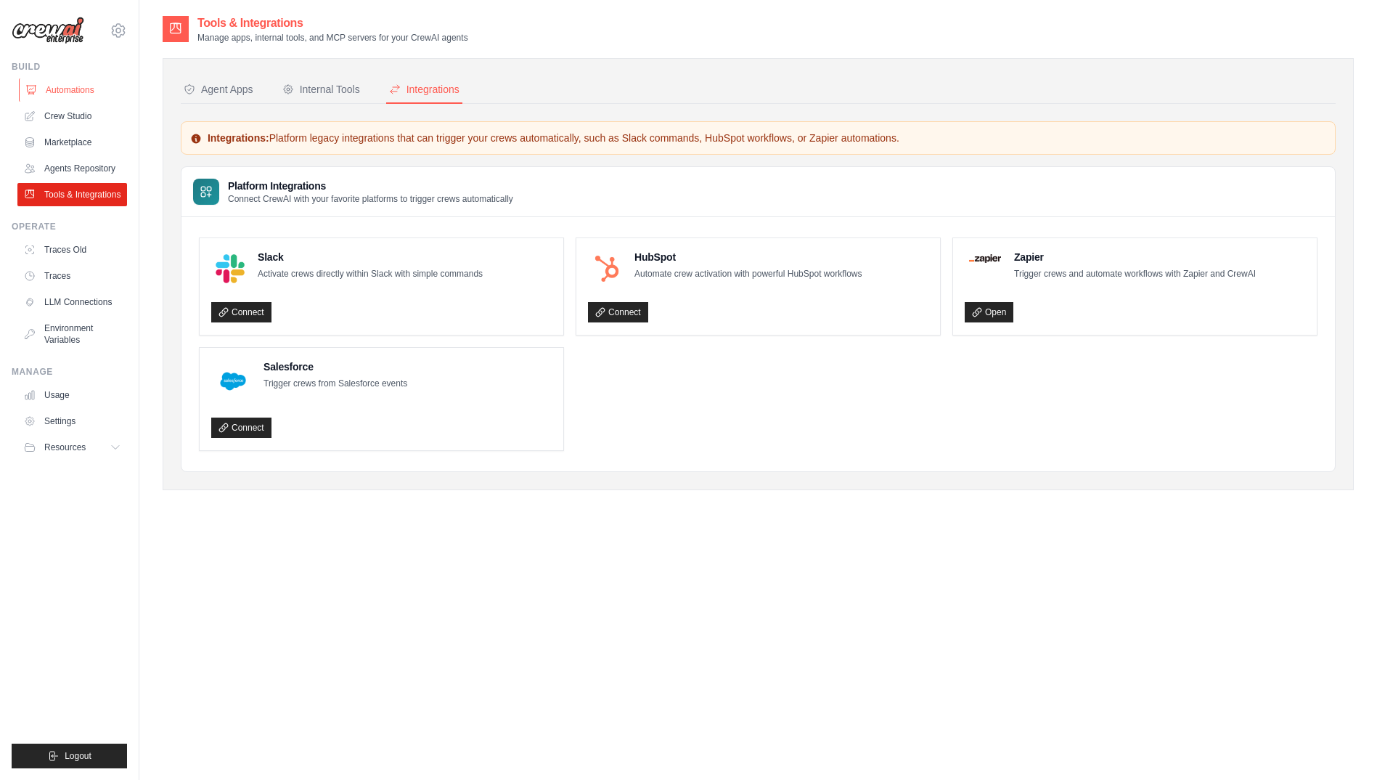
click at [68, 90] on link "Automations" at bounding box center [74, 89] width 110 height 23
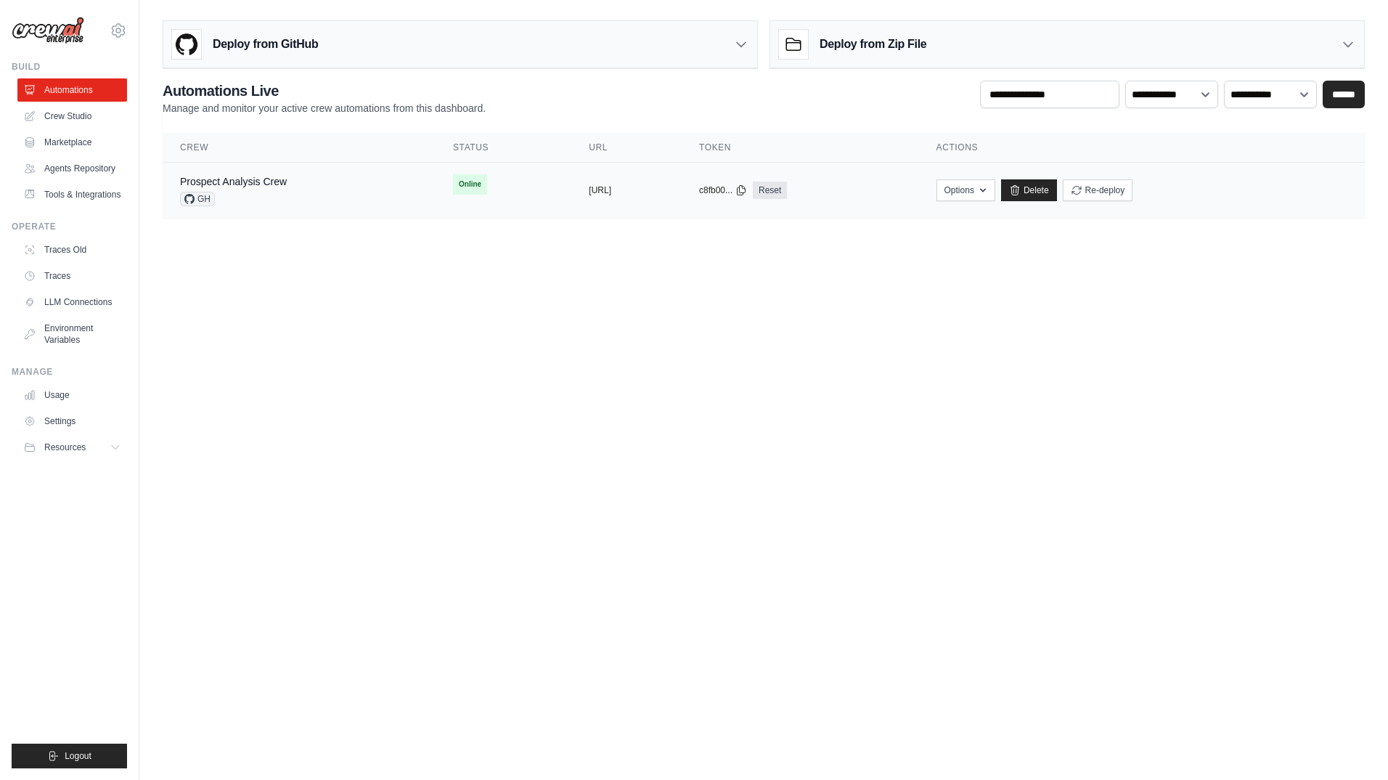
click at [346, 168] on td "Prospect Analysis Crew GH" at bounding box center [299, 191] width 273 height 56
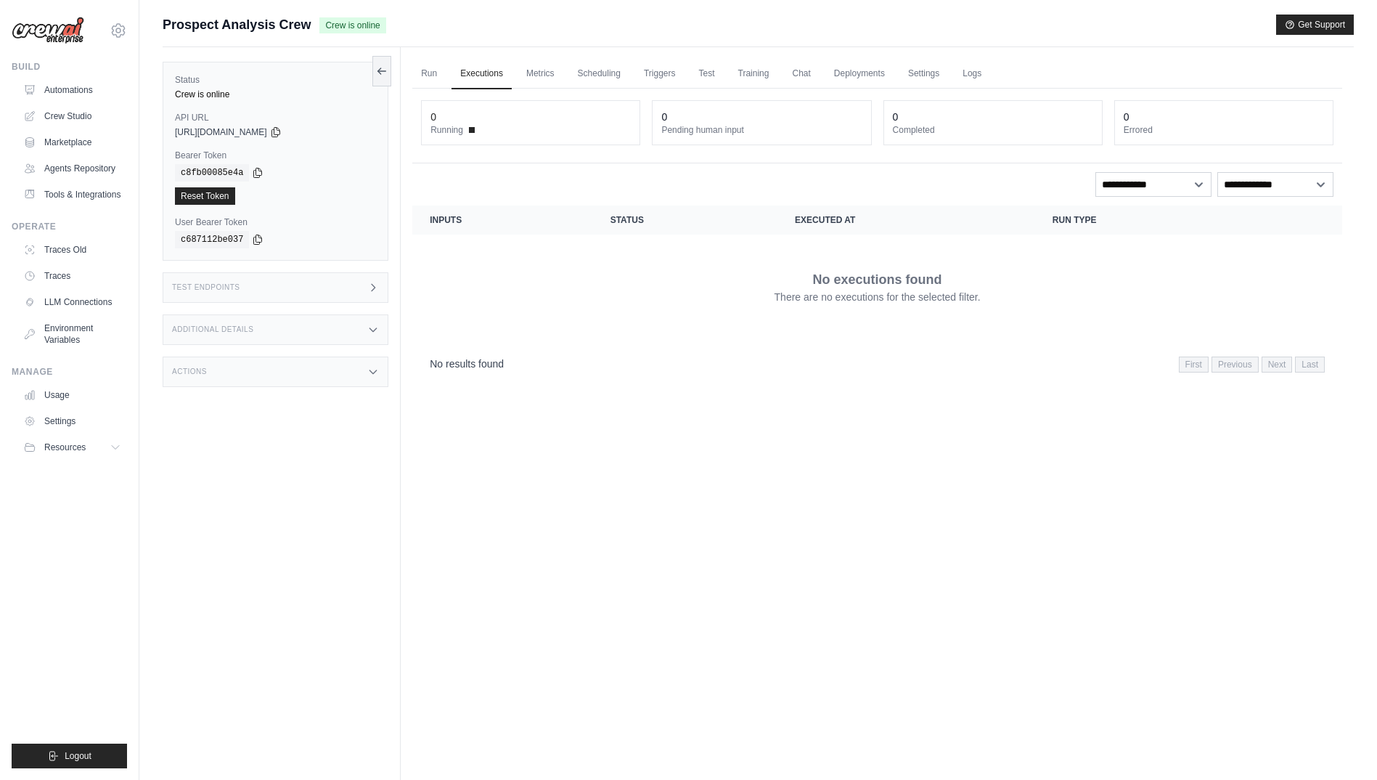
click at [336, 272] on div "Status Crew is online API URL copied https://prospect-analysis-crew-129e5ce5-39…" at bounding box center [282, 437] width 238 height 780
click at [331, 295] on div "Test Endpoints" at bounding box center [276, 287] width 226 height 30
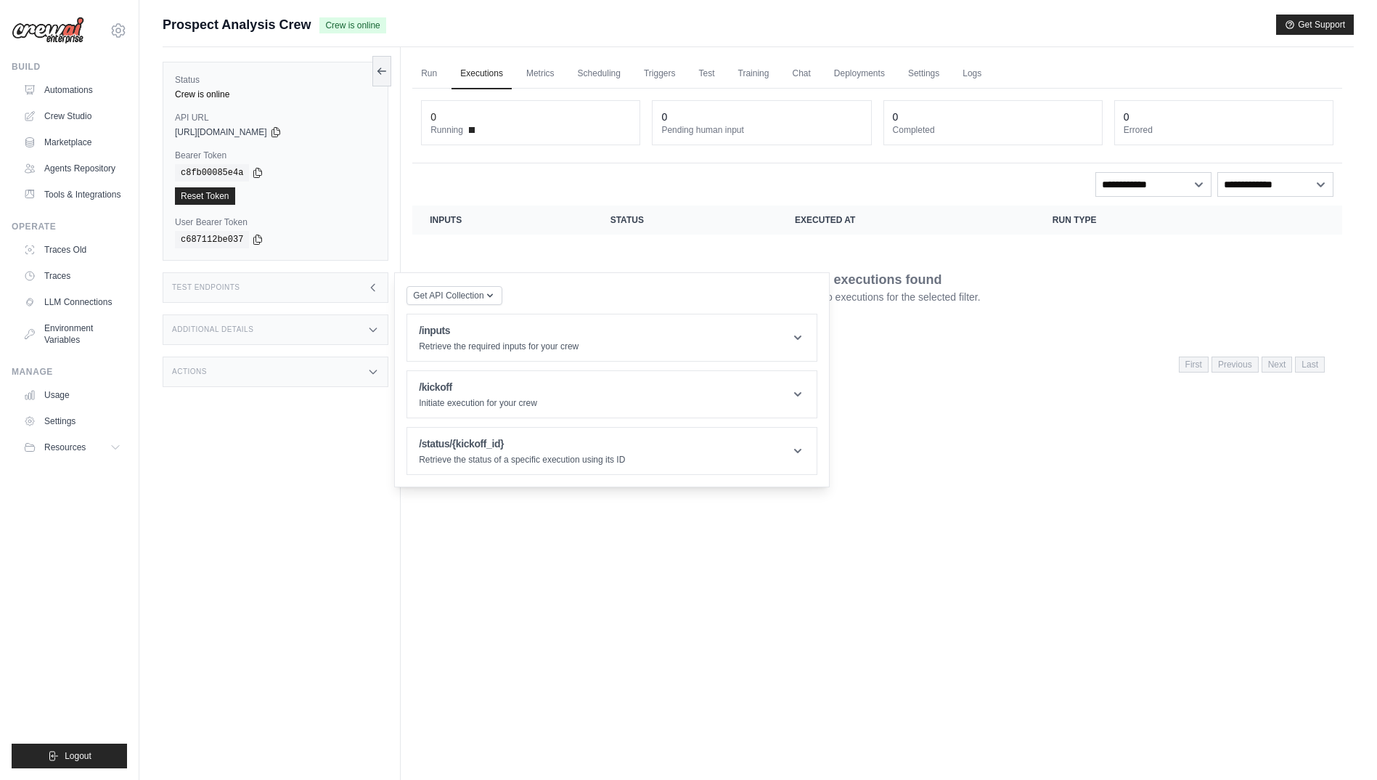
click at [314, 375] on div "Actions" at bounding box center [276, 371] width 226 height 30
click at [302, 297] on div "Test Endpoints" at bounding box center [276, 287] width 226 height 30
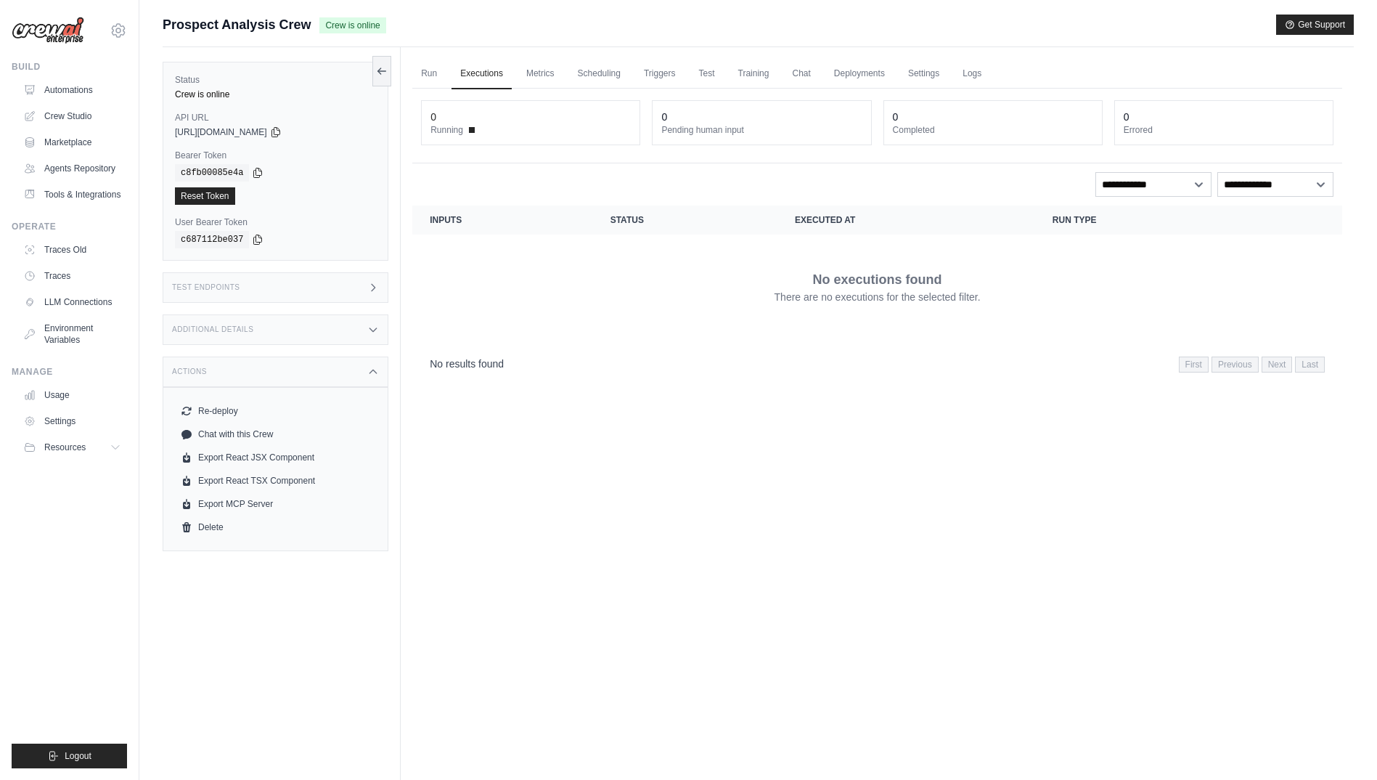
click at [302, 296] on div "Test Endpoints" at bounding box center [276, 287] width 226 height 30
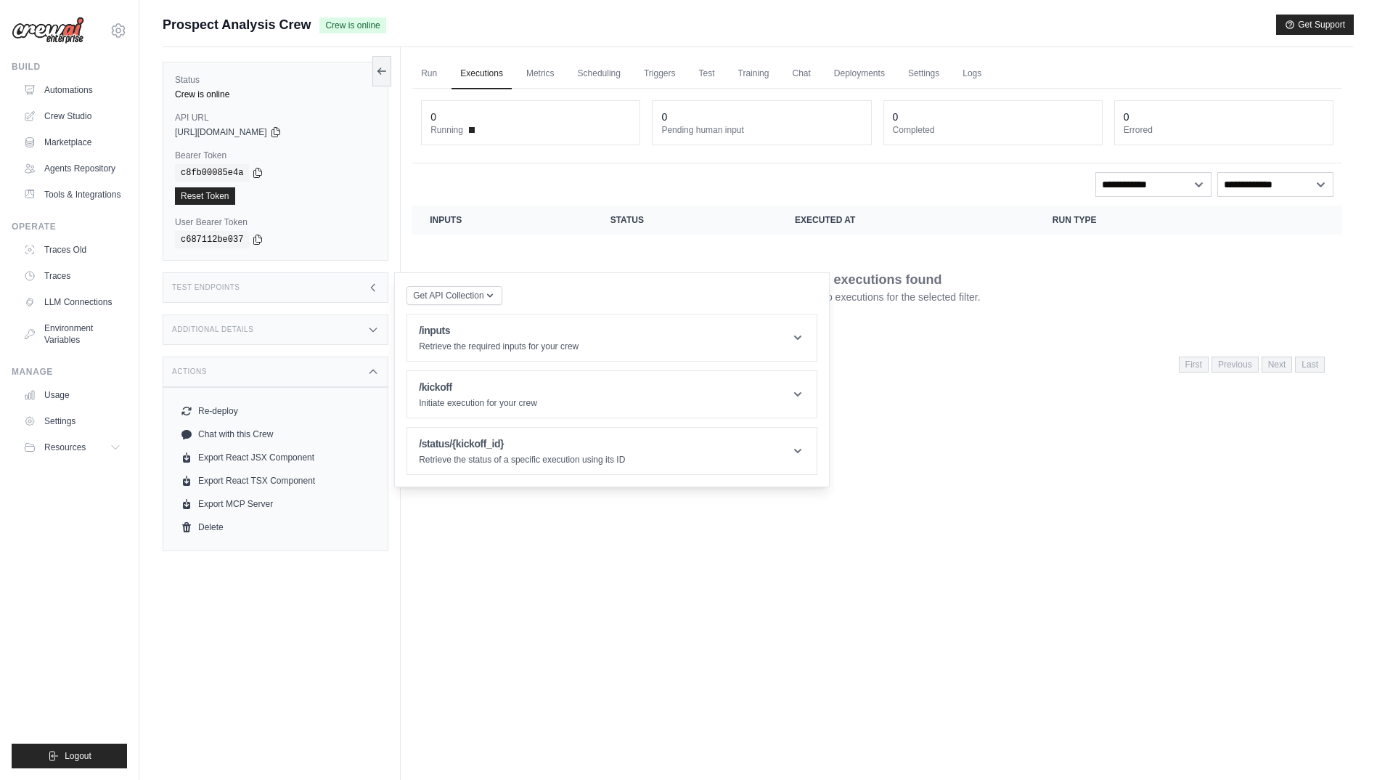
click at [1111, 444] on div "Run Executions Metrics Scheduling Triggers Test Training Chat Deployments Setti…" at bounding box center [877, 437] width 953 height 780
click at [764, 179] on div "**********" at bounding box center [877, 184] width 913 height 25
click at [516, 59] on ul "Run Executions Metrics Scheduling Triggers Test Training Chat Deployments Setti…" at bounding box center [877, 74] width 930 height 30
click at [539, 62] on link "Metrics" at bounding box center [541, 74] width 46 height 30
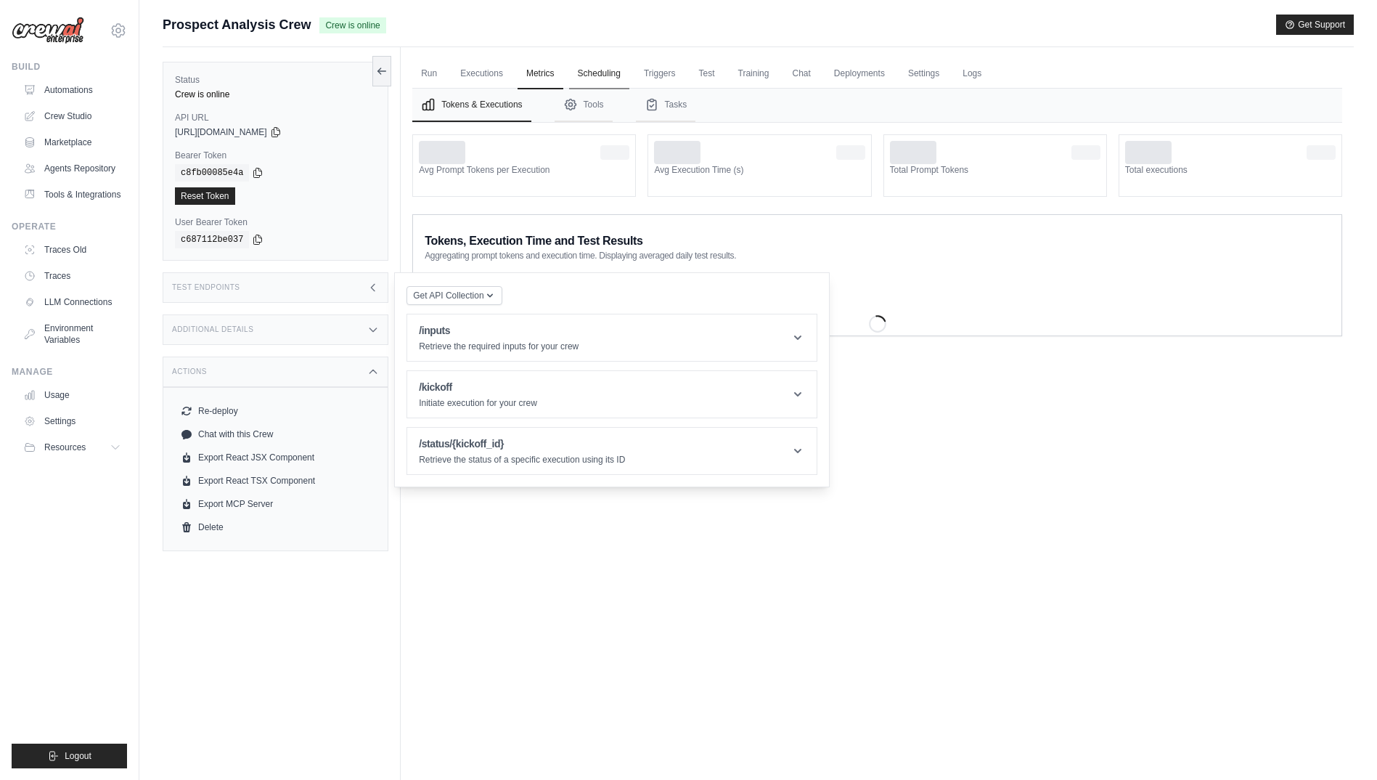
click at [611, 78] on link "Scheduling" at bounding box center [599, 74] width 60 height 30
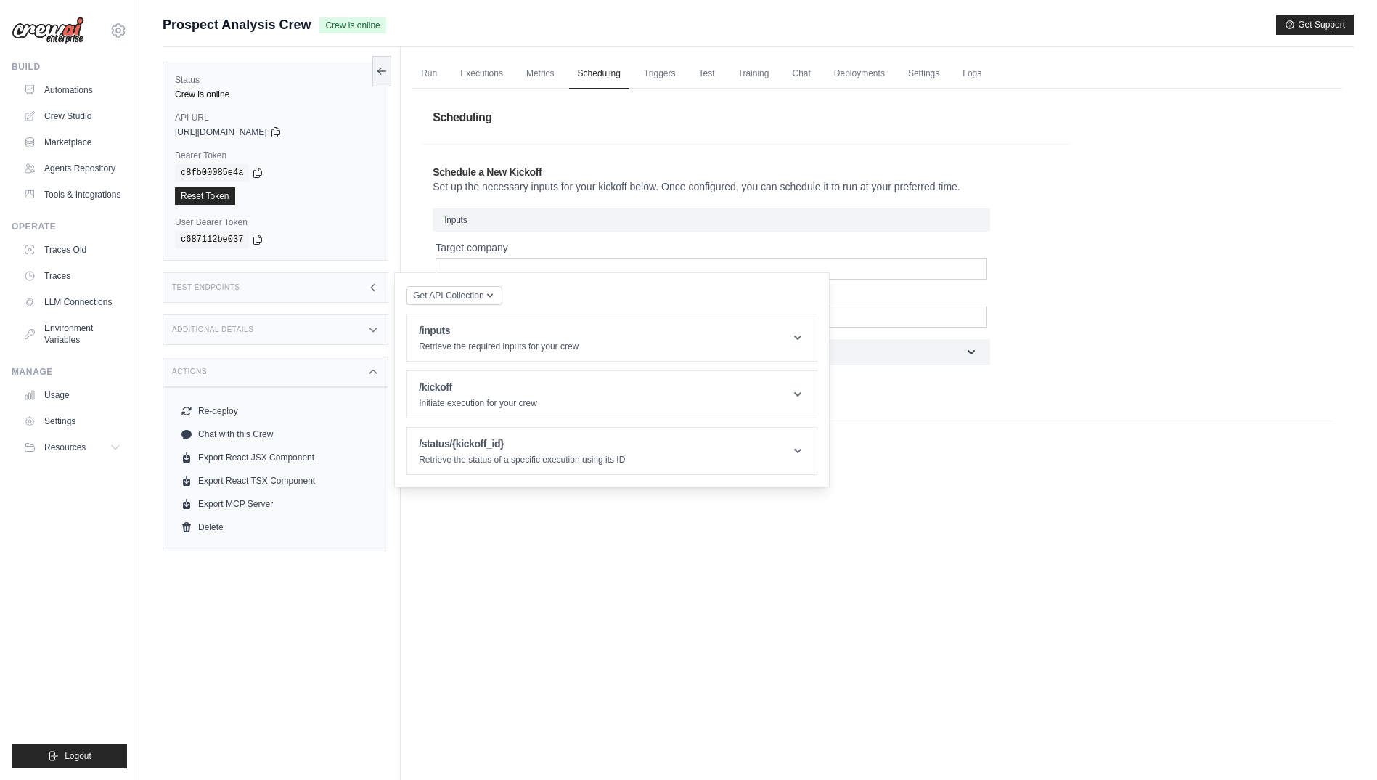
click at [314, 291] on div "Test Endpoints" at bounding box center [276, 287] width 226 height 30
click at [764, 64] on link "Training" at bounding box center [754, 74] width 49 height 30
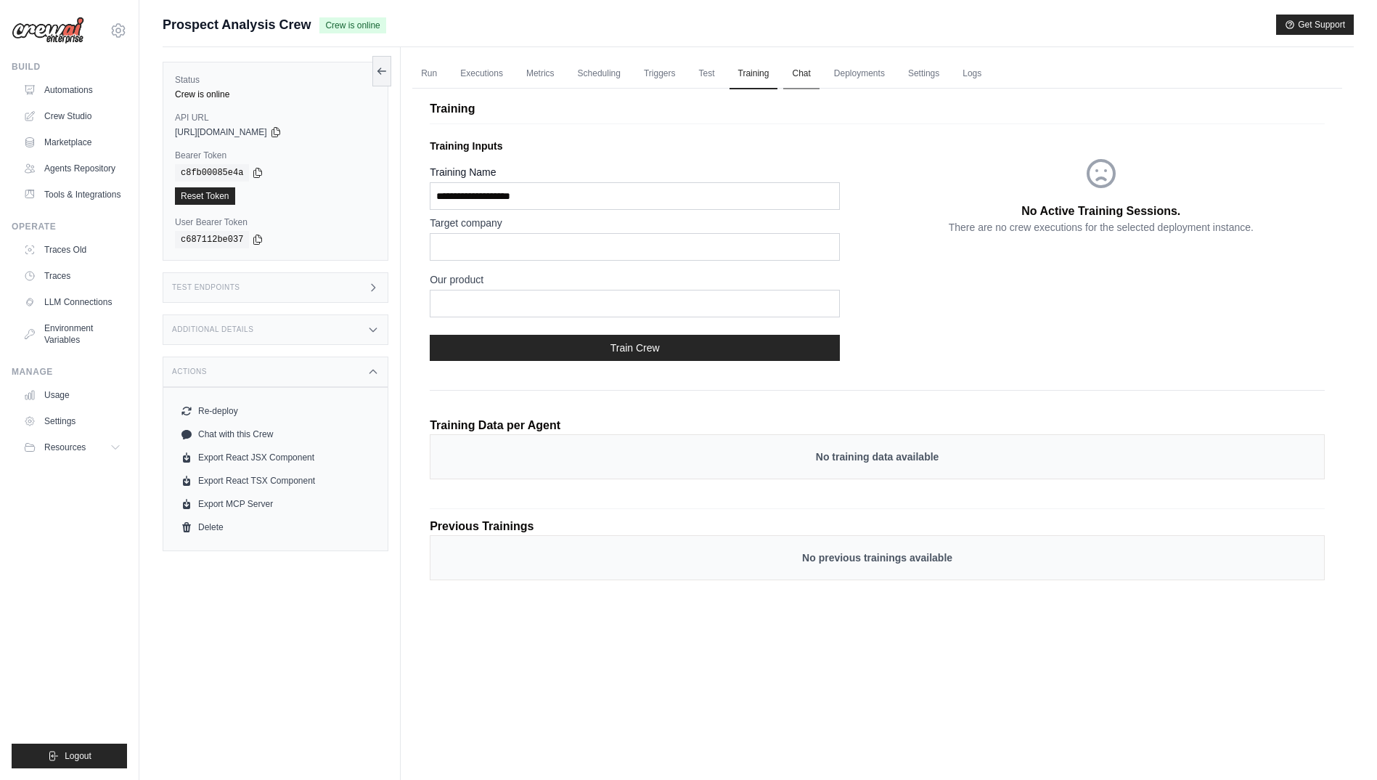
click at [791, 66] on link "Chat" at bounding box center [801, 74] width 36 height 30
click at [925, 73] on link "Settings" at bounding box center [923, 74] width 49 height 30
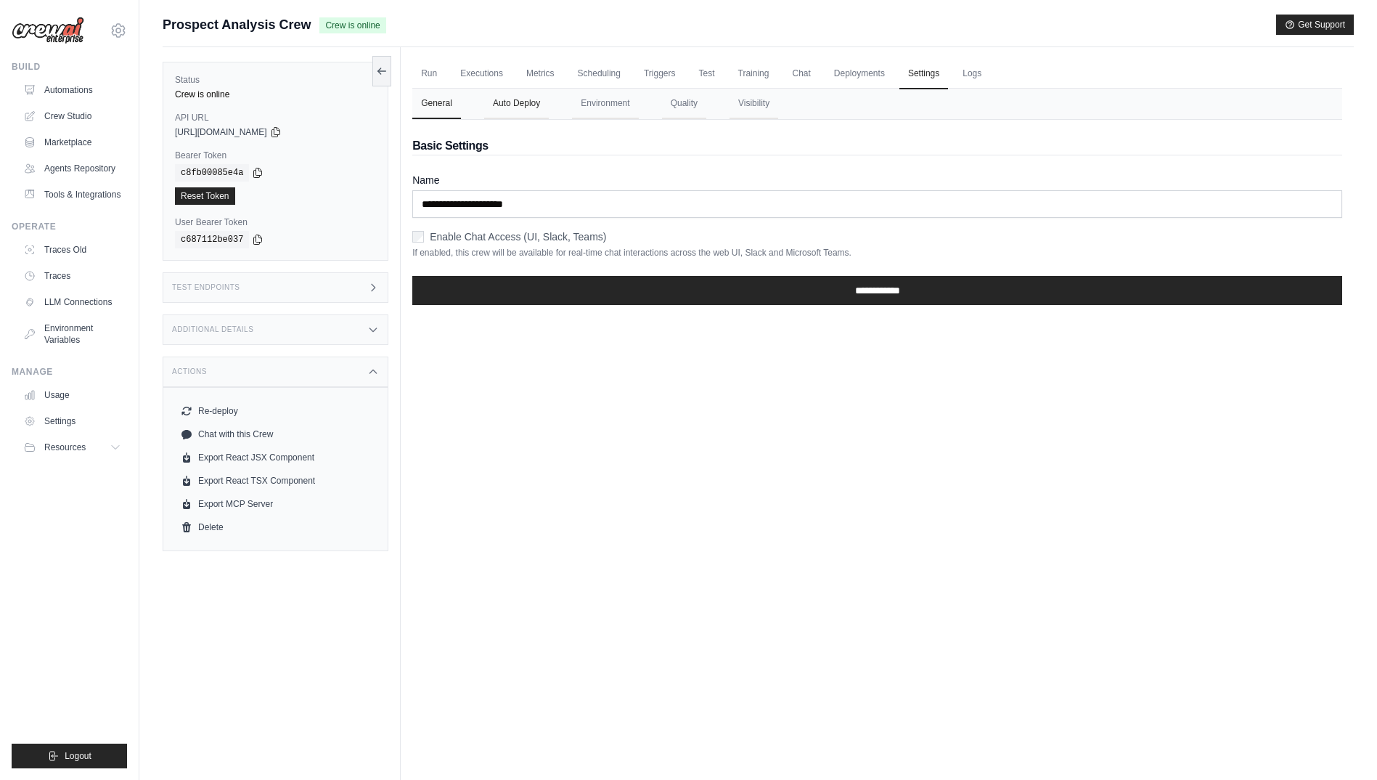
click at [522, 99] on button "Auto Deploy" at bounding box center [516, 104] width 65 height 30
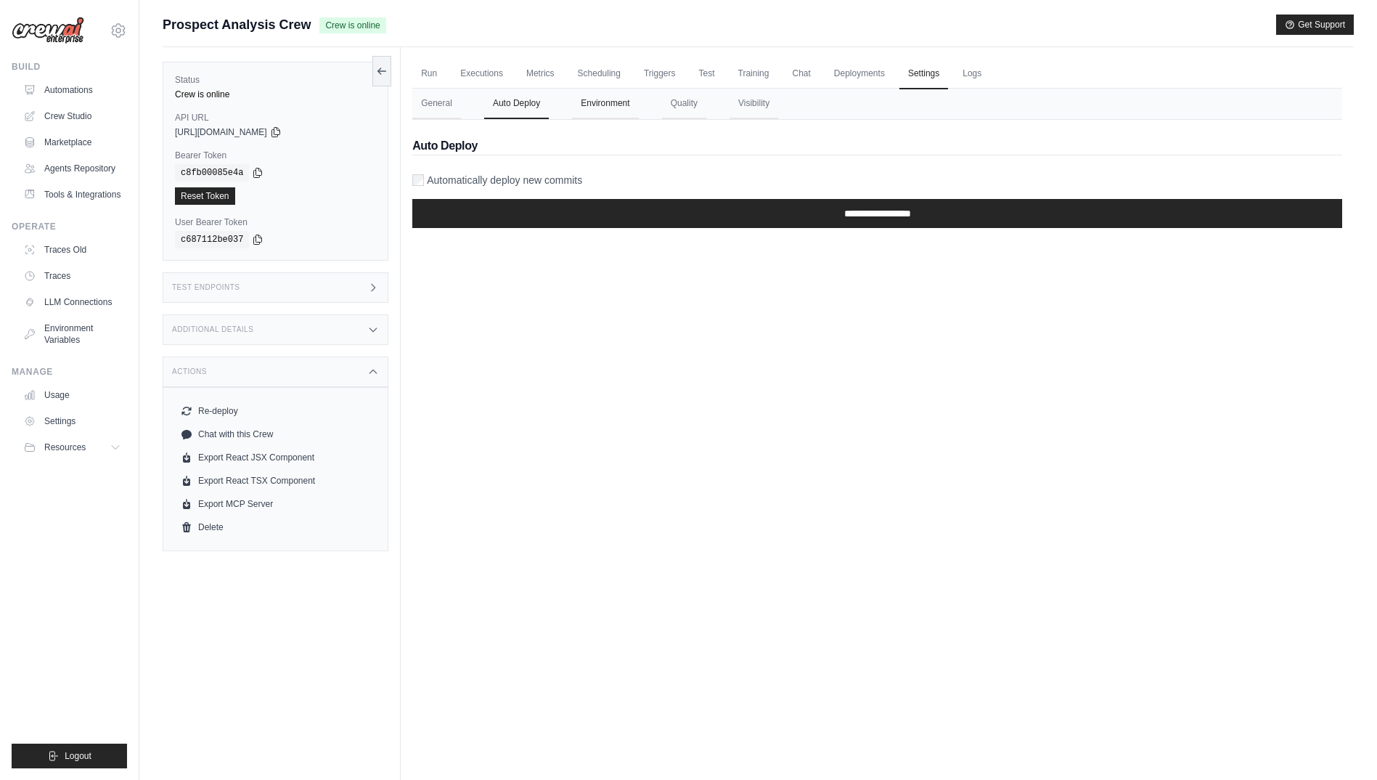
click at [600, 104] on button "Environment" at bounding box center [605, 104] width 66 height 30
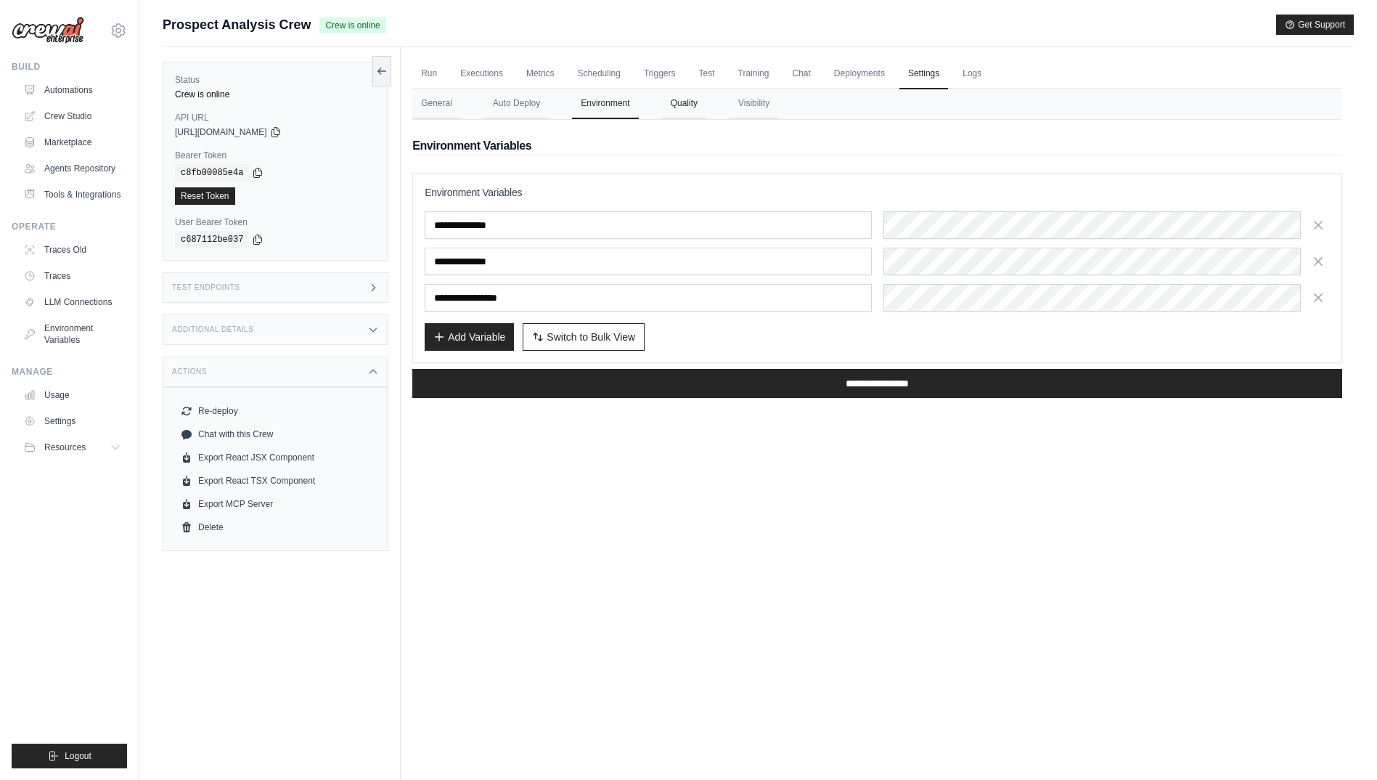
click at [695, 116] on button "Quality" at bounding box center [684, 104] width 44 height 30
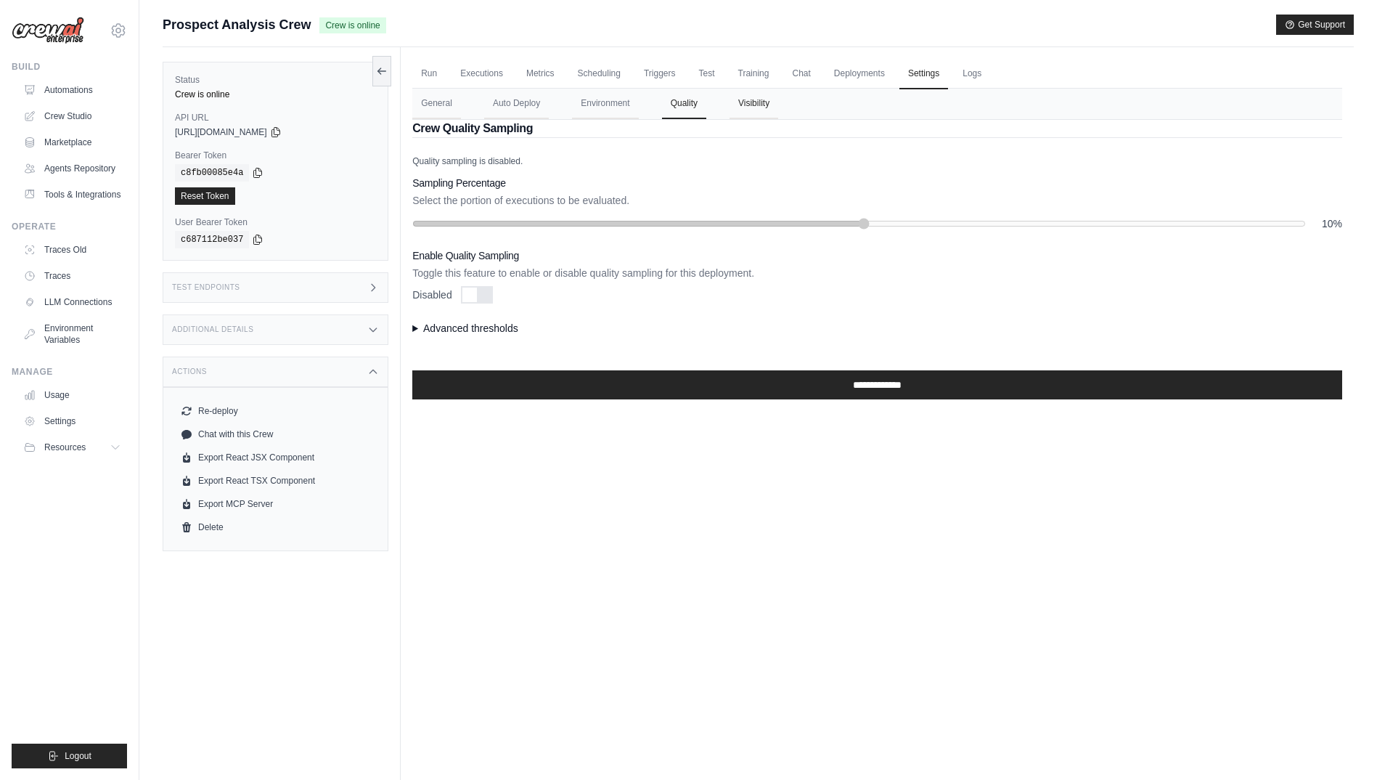
click at [737, 110] on button "Visibility" at bounding box center [754, 104] width 49 height 30
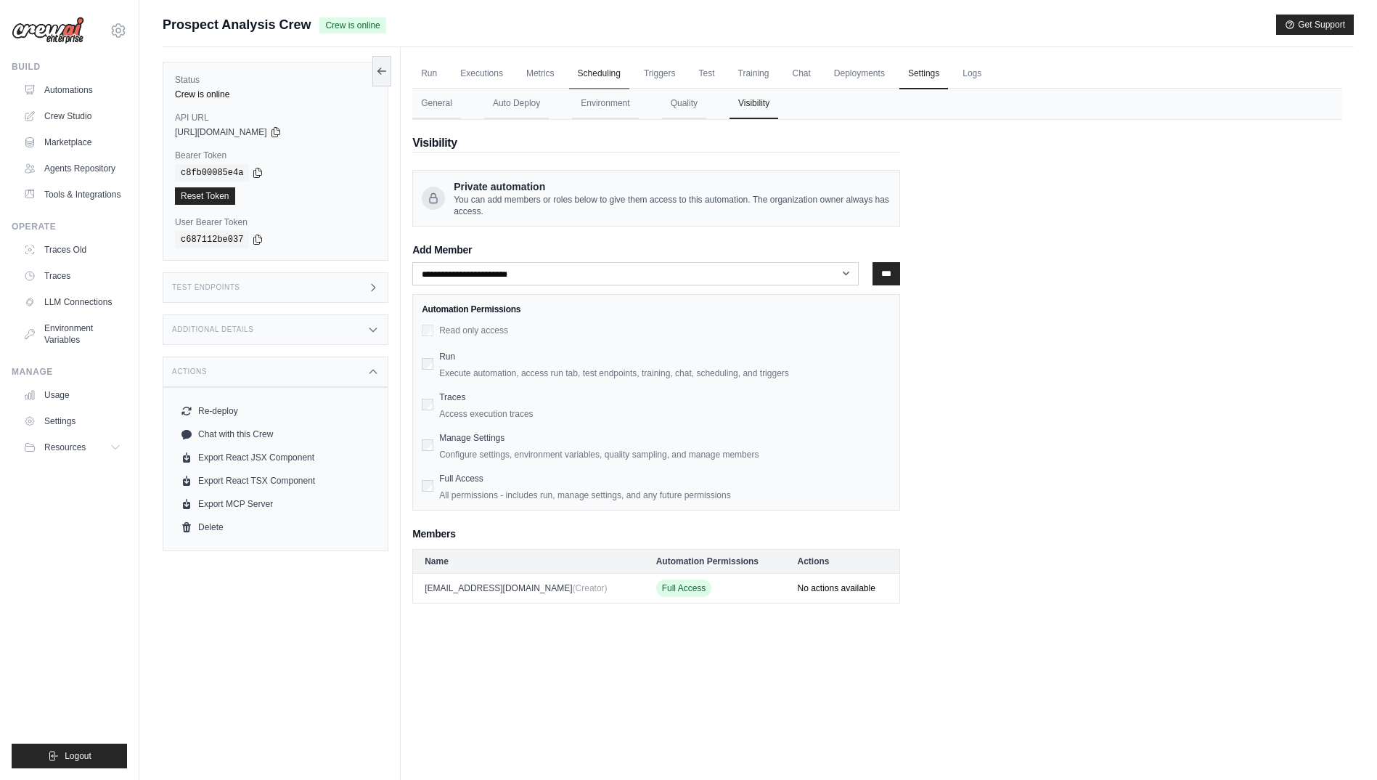
drag, startPoint x: 603, startPoint y: 73, endPoint x: 566, endPoint y: 80, distance: 37.7
click at [603, 73] on link "Scheduling" at bounding box center [599, 74] width 60 height 30
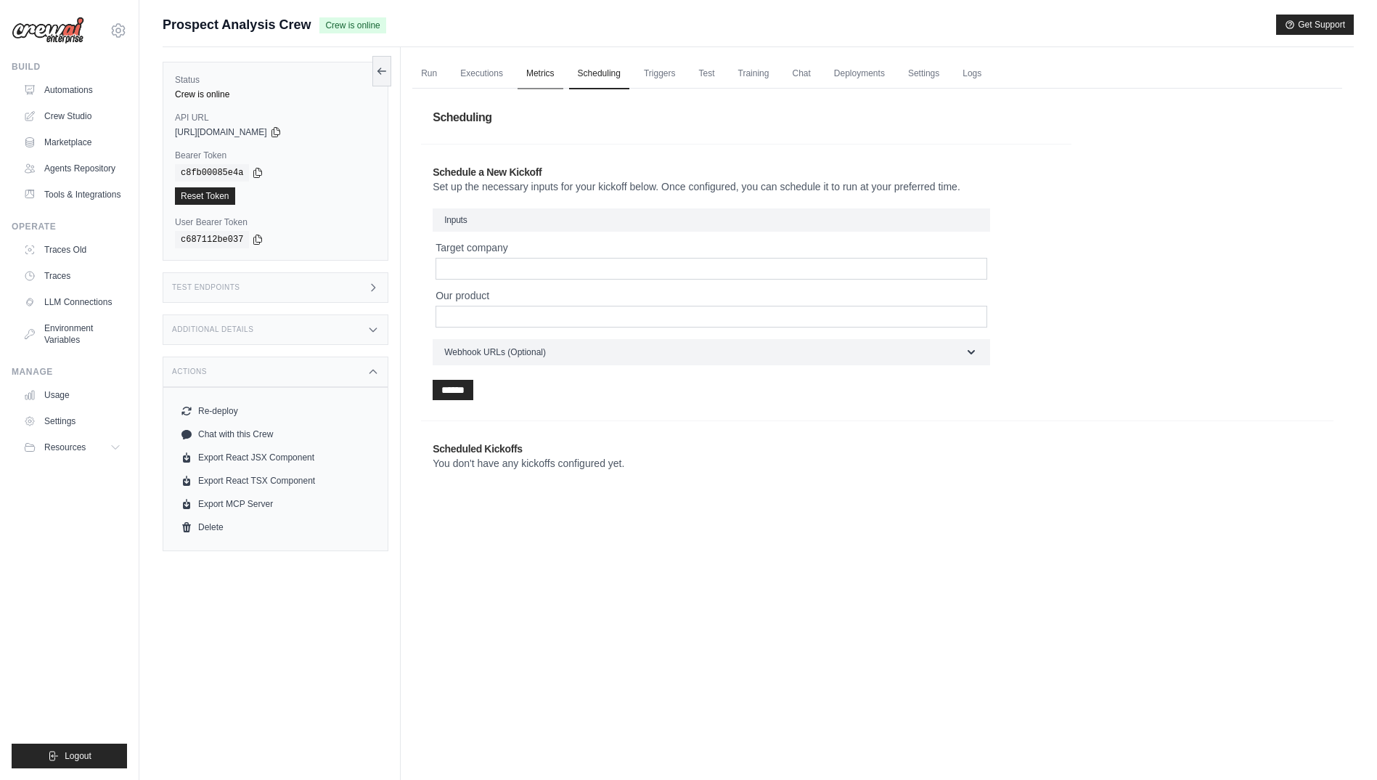
click at [538, 70] on link "Metrics" at bounding box center [541, 74] width 46 height 30
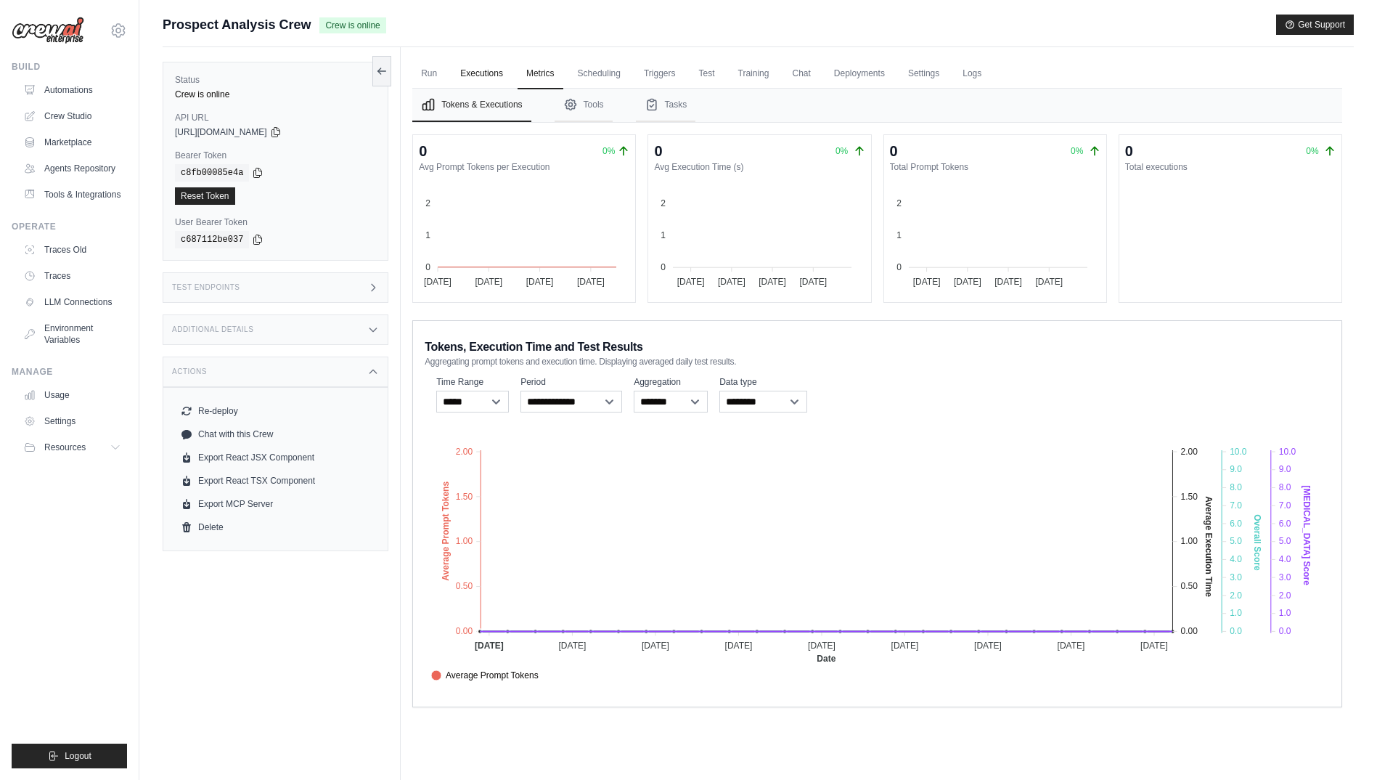
click at [467, 73] on link "Executions" at bounding box center [482, 74] width 60 height 30
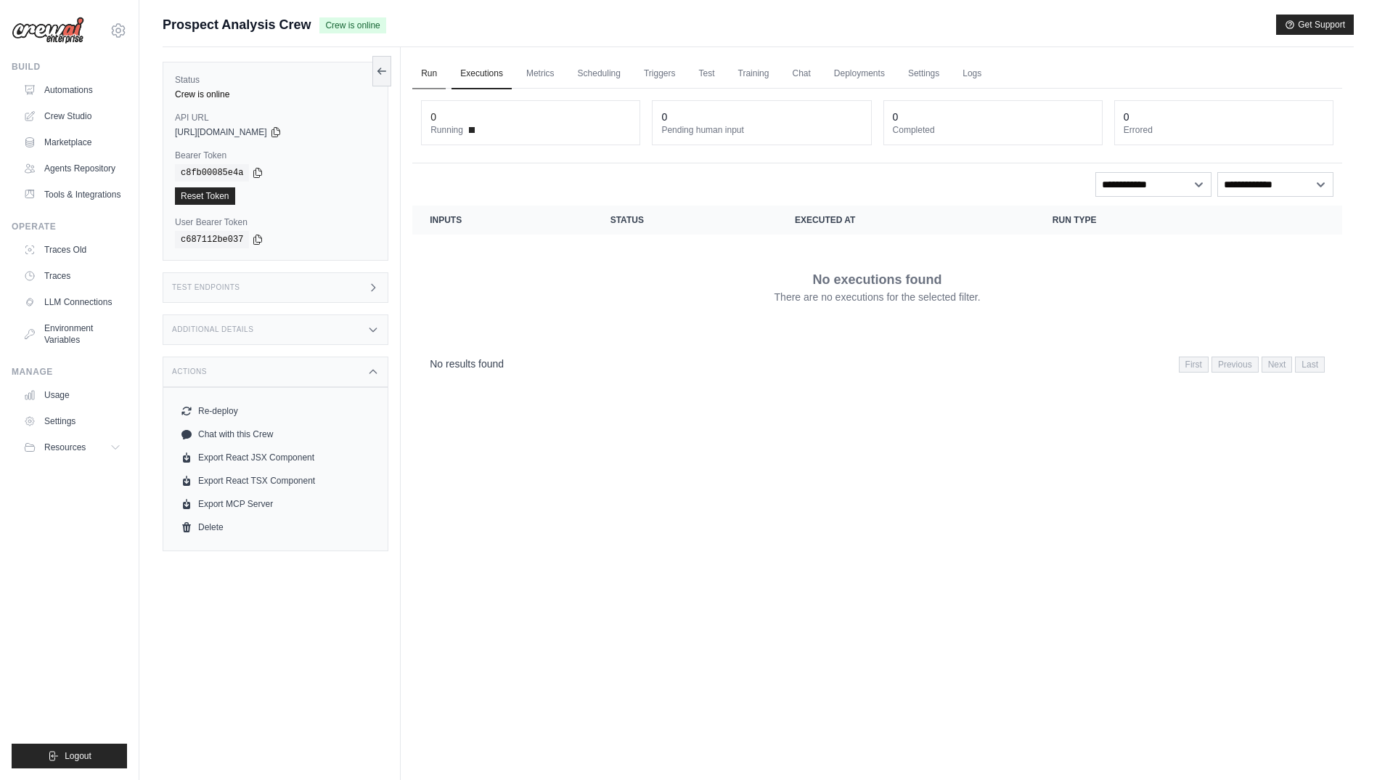
click at [435, 75] on link "Run" at bounding box center [428, 74] width 33 height 30
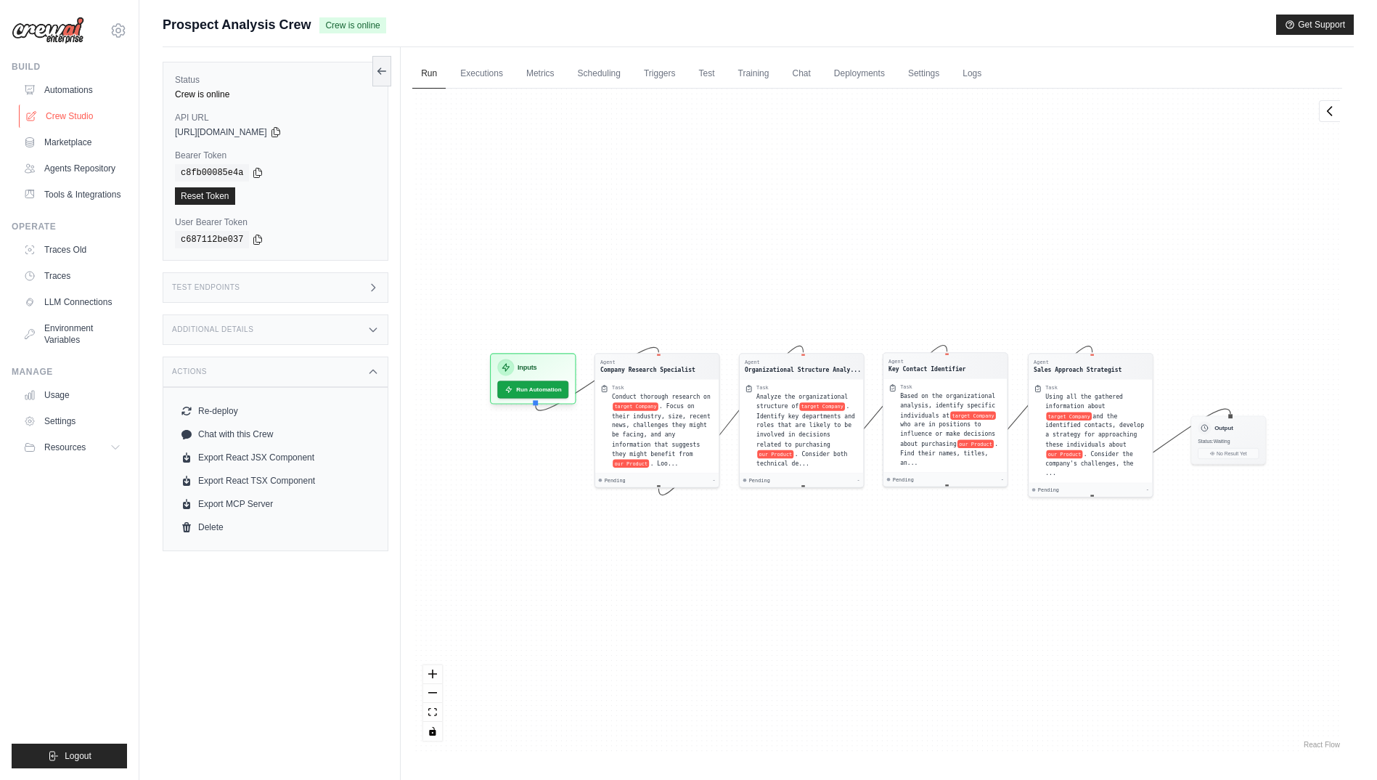
click at [92, 107] on link "Crew Studio" at bounding box center [74, 116] width 110 height 23
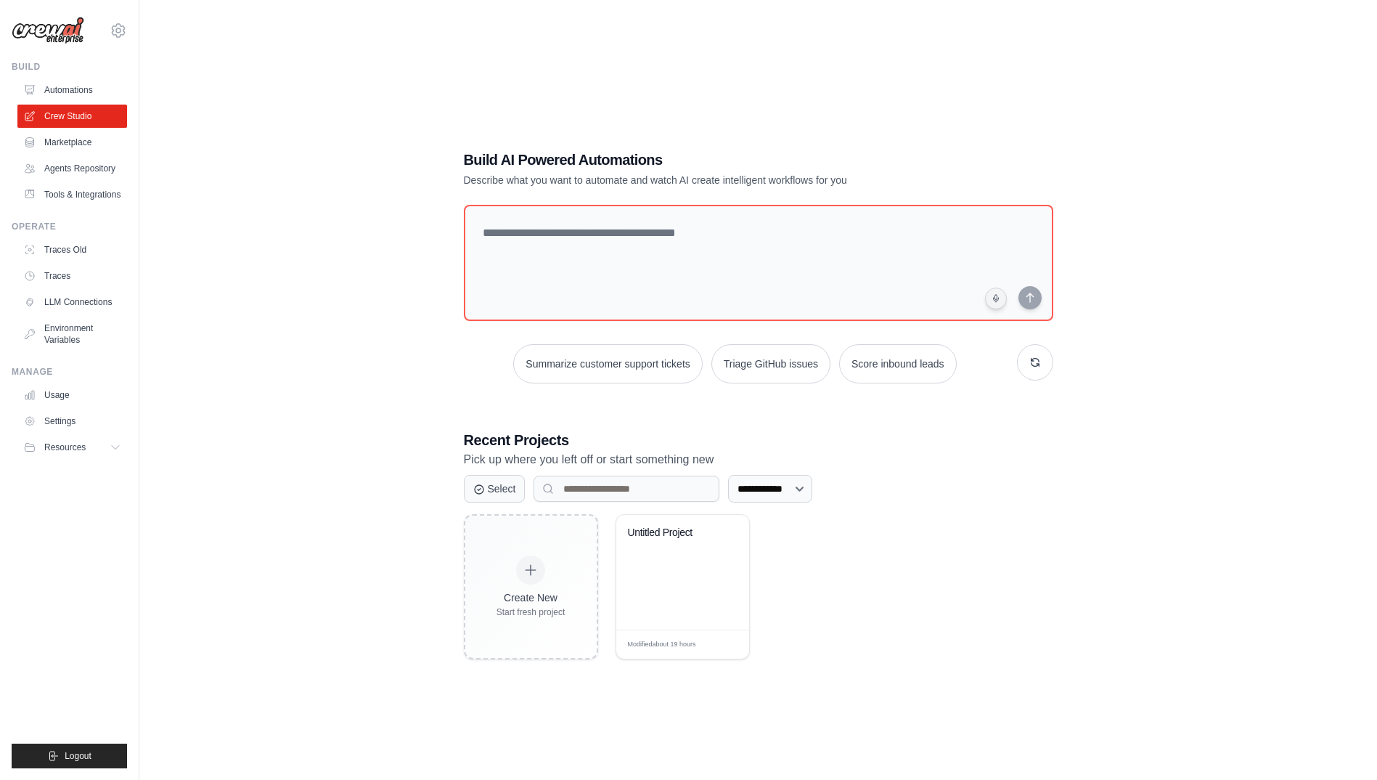
click at [91, 91] on link "Automations" at bounding box center [72, 89] width 110 height 23
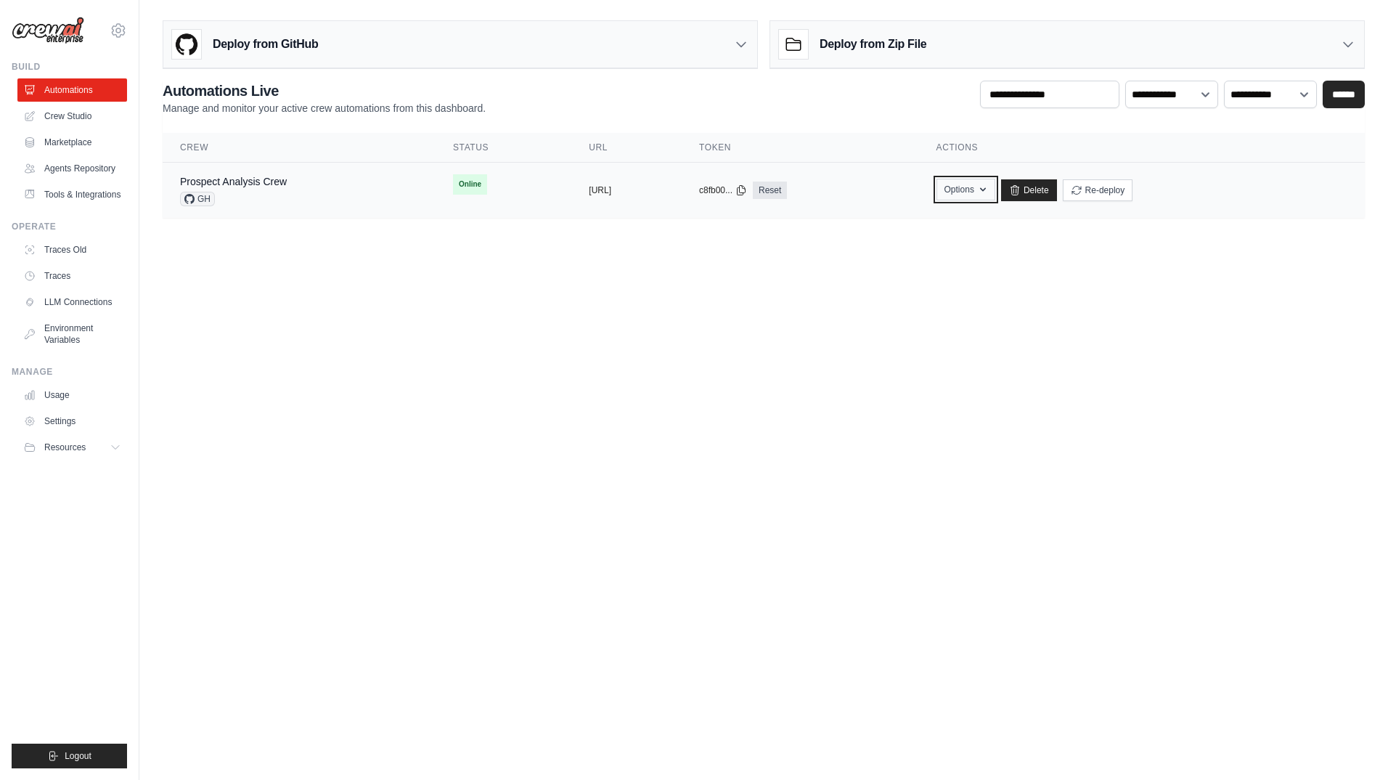
click at [995, 192] on button "Options" at bounding box center [966, 190] width 59 height 22
drag, startPoint x: 528, startPoint y: 588, endPoint x: 555, endPoint y: 613, distance: 37.0
click at [529, 588] on body "[EMAIL_ADDRESS][DOMAIN_NAME] Settings Build Automations Resources" at bounding box center [694, 390] width 1388 height 780
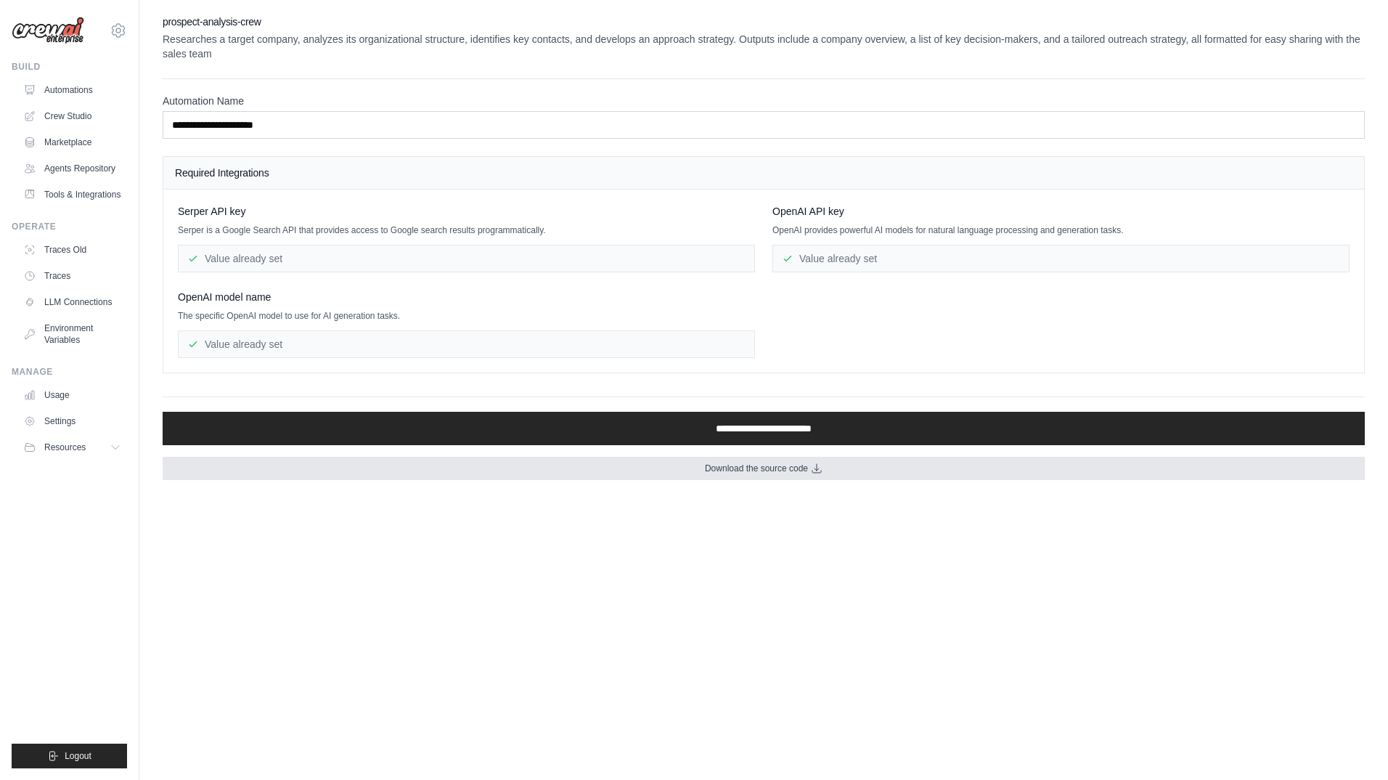
click at [795, 467] on span "Download the source code" at bounding box center [756, 468] width 103 height 12
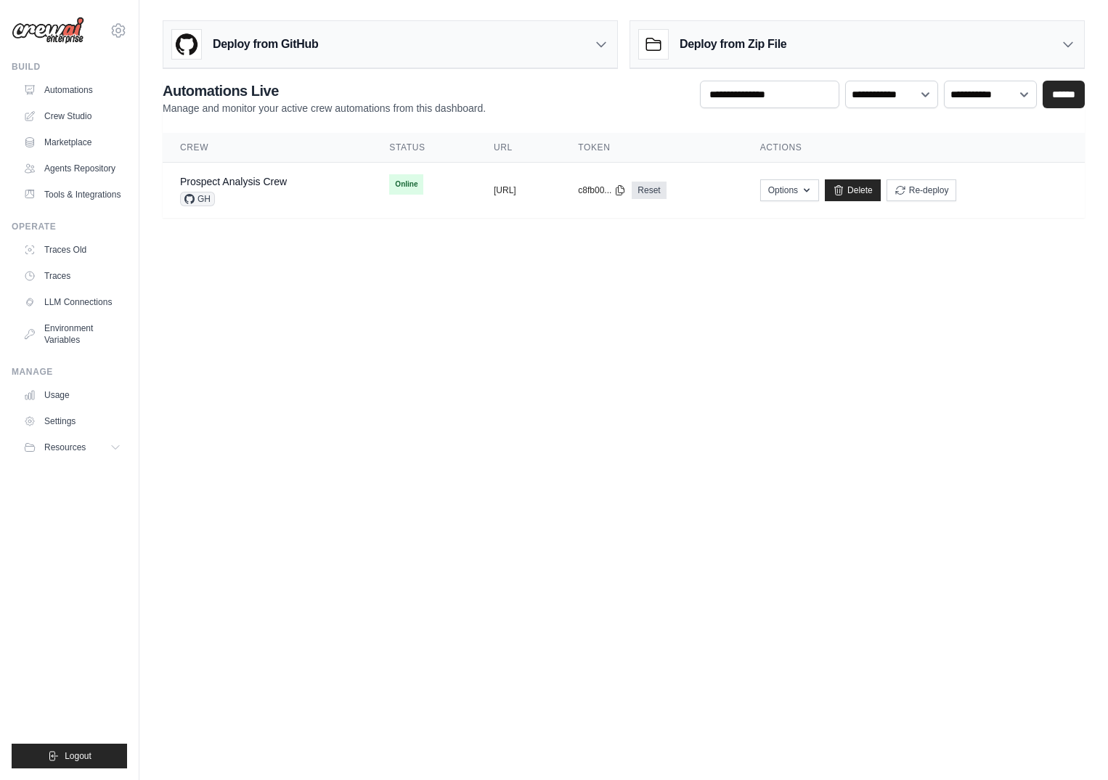
drag, startPoint x: 697, startPoint y: 354, endPoint x: 680, endPoint y: 355, distance: 16.7
